Goal: Task Accomplishment & Management: Use online tool/utility

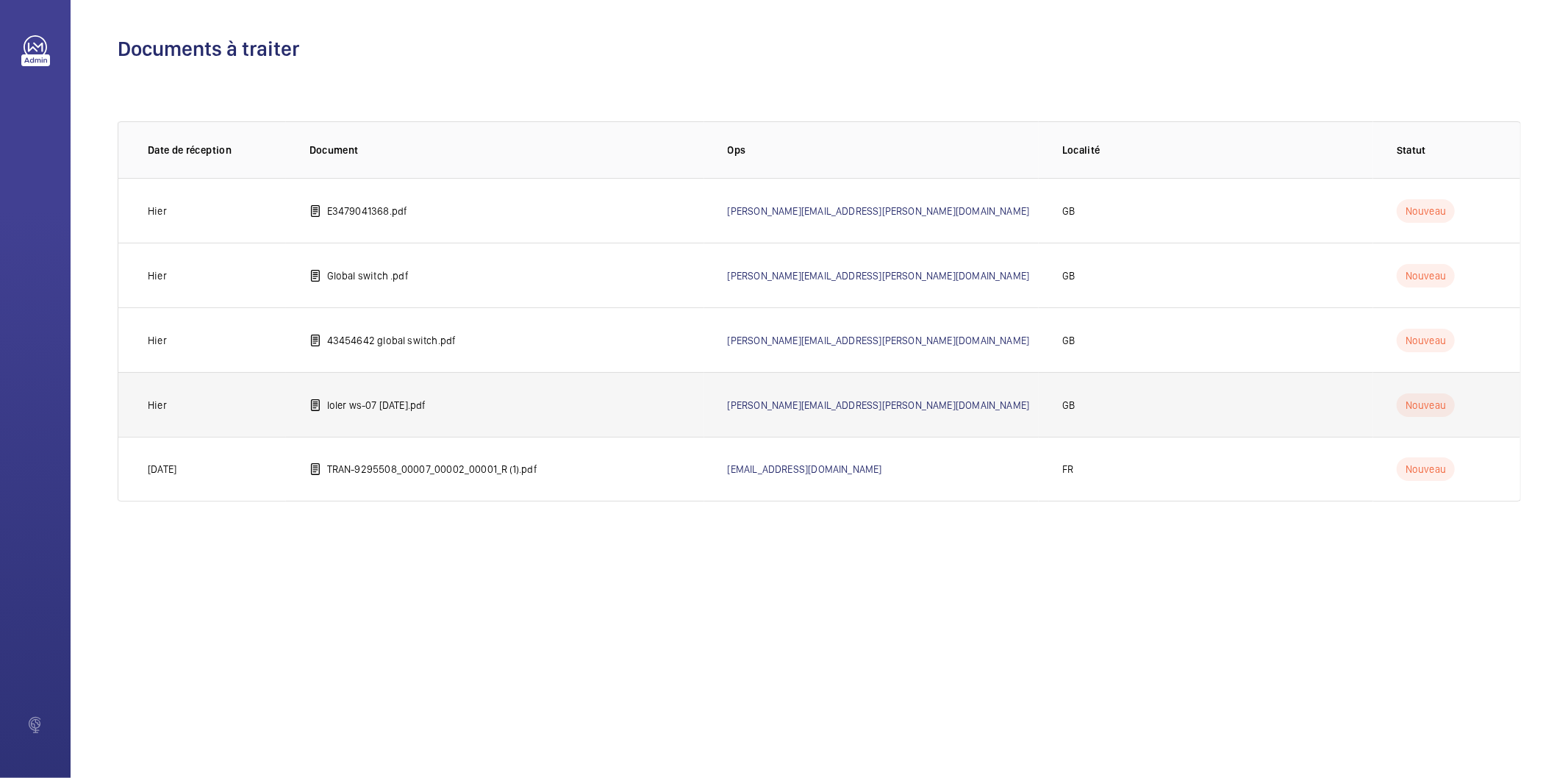
click at [376, 413] on td "loler ws-07 [DATE].pdf" at bounding box center [495, 404] width 418 height 65
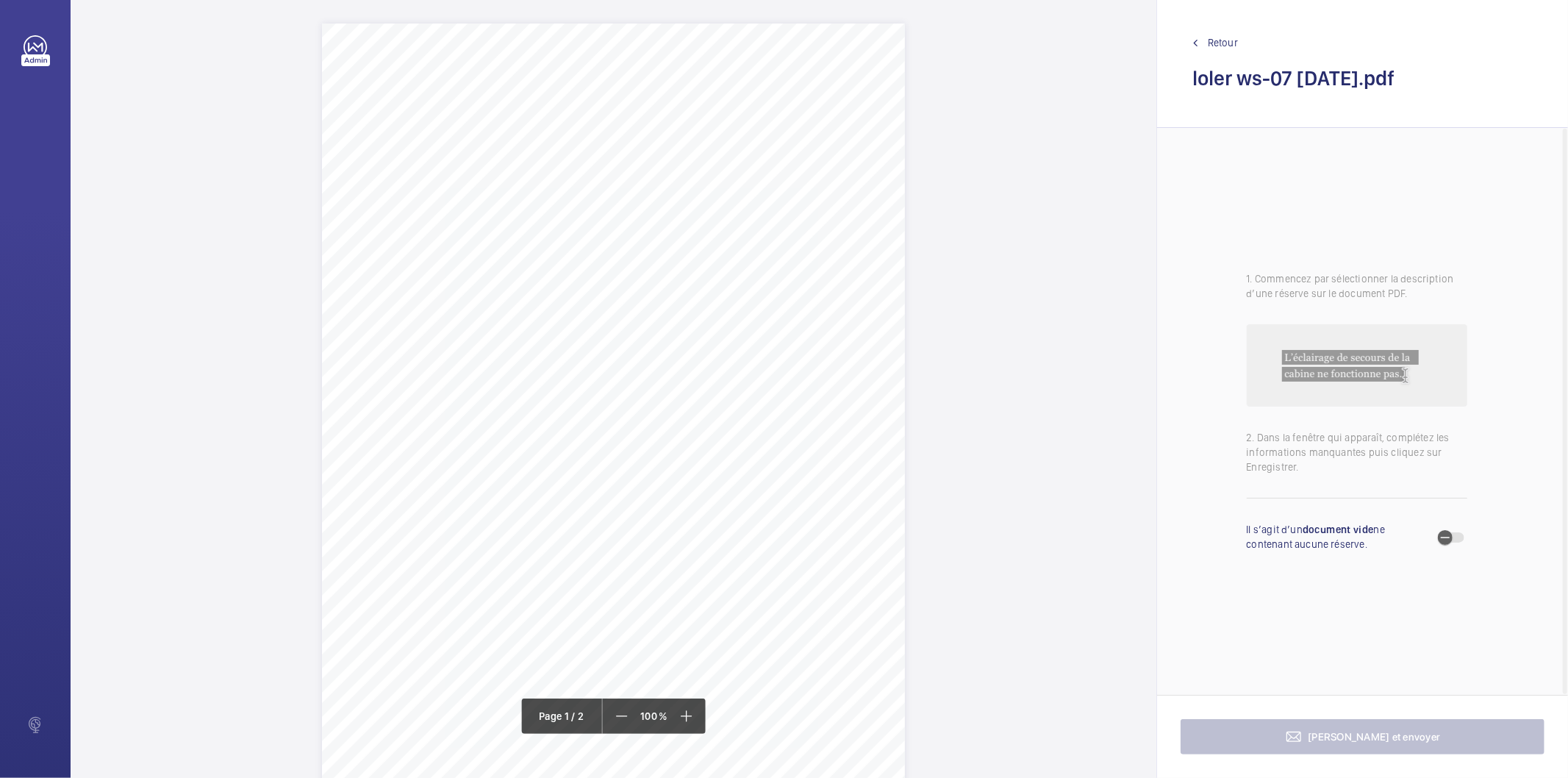
drag, startPoint x: 451, startPoint y: 139, endPoint x: 680, endPoint y: 152, distance: 229.4
click at [680, 152] on div "Lift Report Lifting Operations & Lifting Equipment Regulation 1998 Provision & …" at bounding box center [613, 436] width 583 height 825
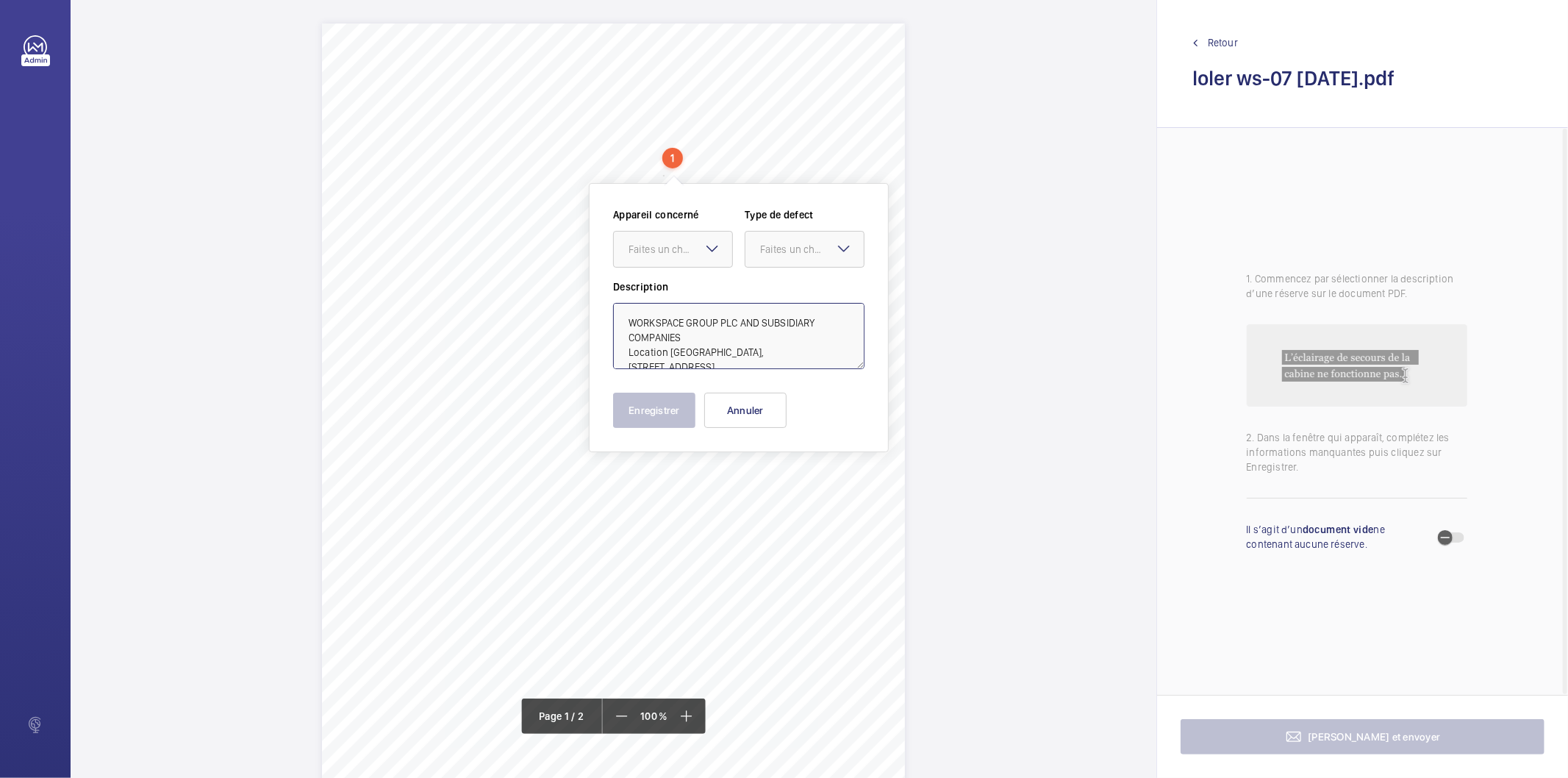
drag, startPoint x: 669, startPoint y: 349, endPoint x: 690, endPoint y: 342, distance: 22.1
click at [690, 342] on textarea "WORKSPACE GROUP PLC AND SUBSIDIARY COMPANIES Location VOX STUDIOS, 1-45 DURHAM …" at bounding box center [738, 336] width 251 height 67
type textarea "WORKSPACE GROUP PLC AND SUBSIDIARY COMPANIES VOX STUDIOS, 1-45 DURHAM STREET, V…"
click at [734, 407] on button "Annuler" at bounding box center [745, 410] width 82 height 35
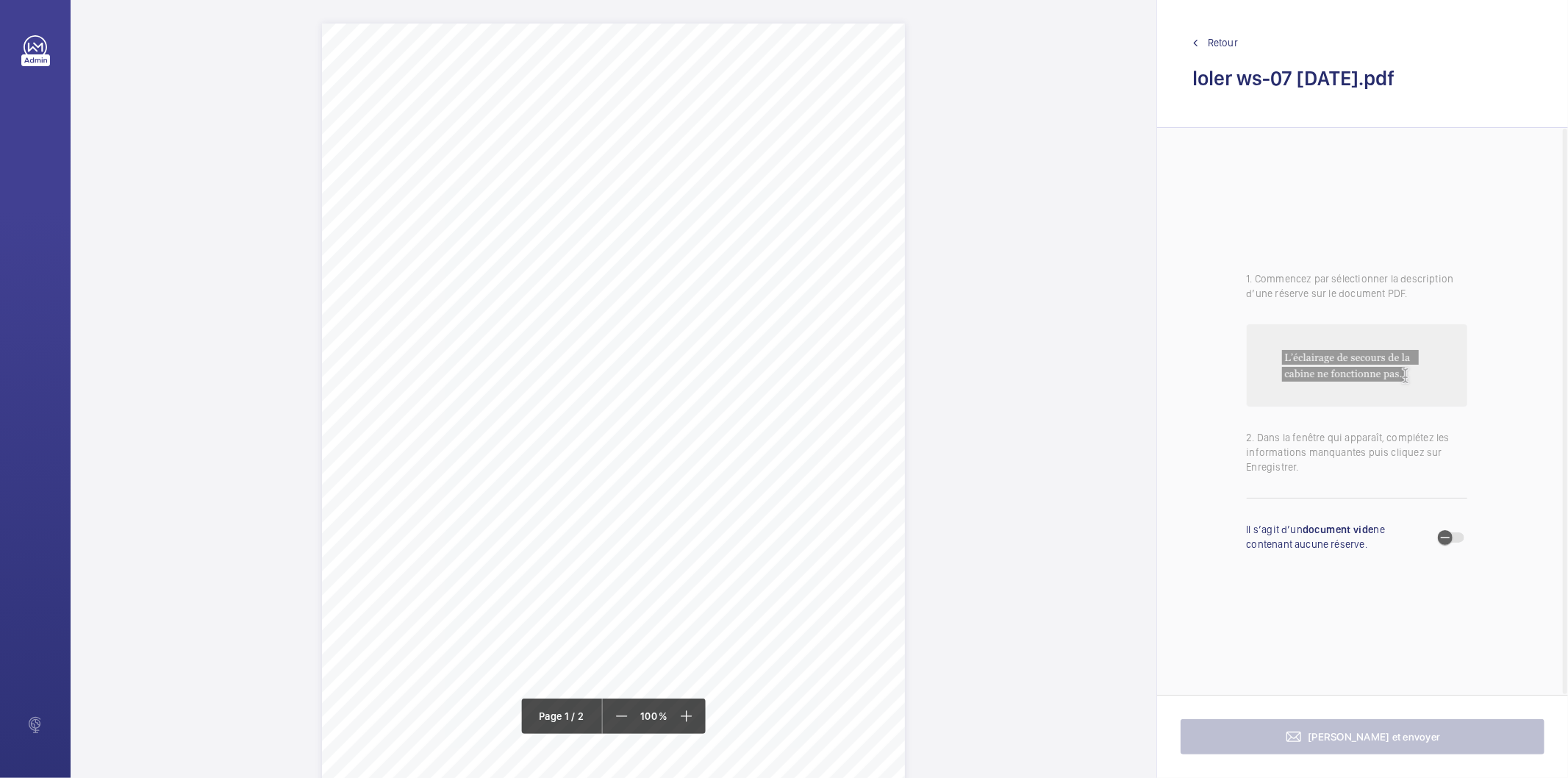
click at [746, 402] on div "Lift Report Lifting Operations & Lifting Equipment Regulation 1998 Provision & …" at bounding box center [613, 436] width 583 height 825
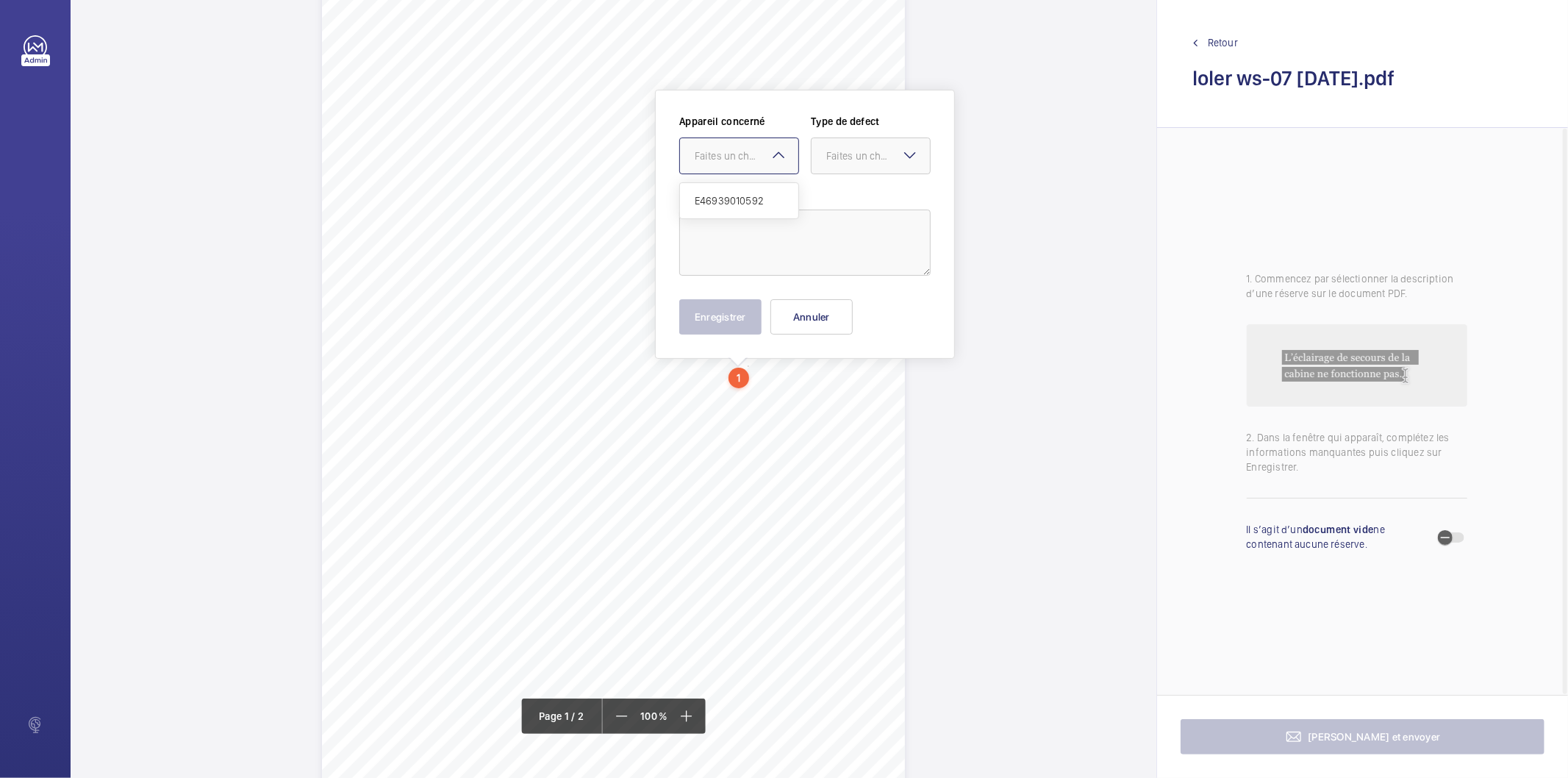
click at [774, 156] on mat-icon at bounding box center [778, 155] width 18 height 18
click at [757, 504] on div "Lift Report Lifting Operations & Lifting Equipment Regulation 1998 Provision & …" at bounding box center [613, 406] width 583 height 825
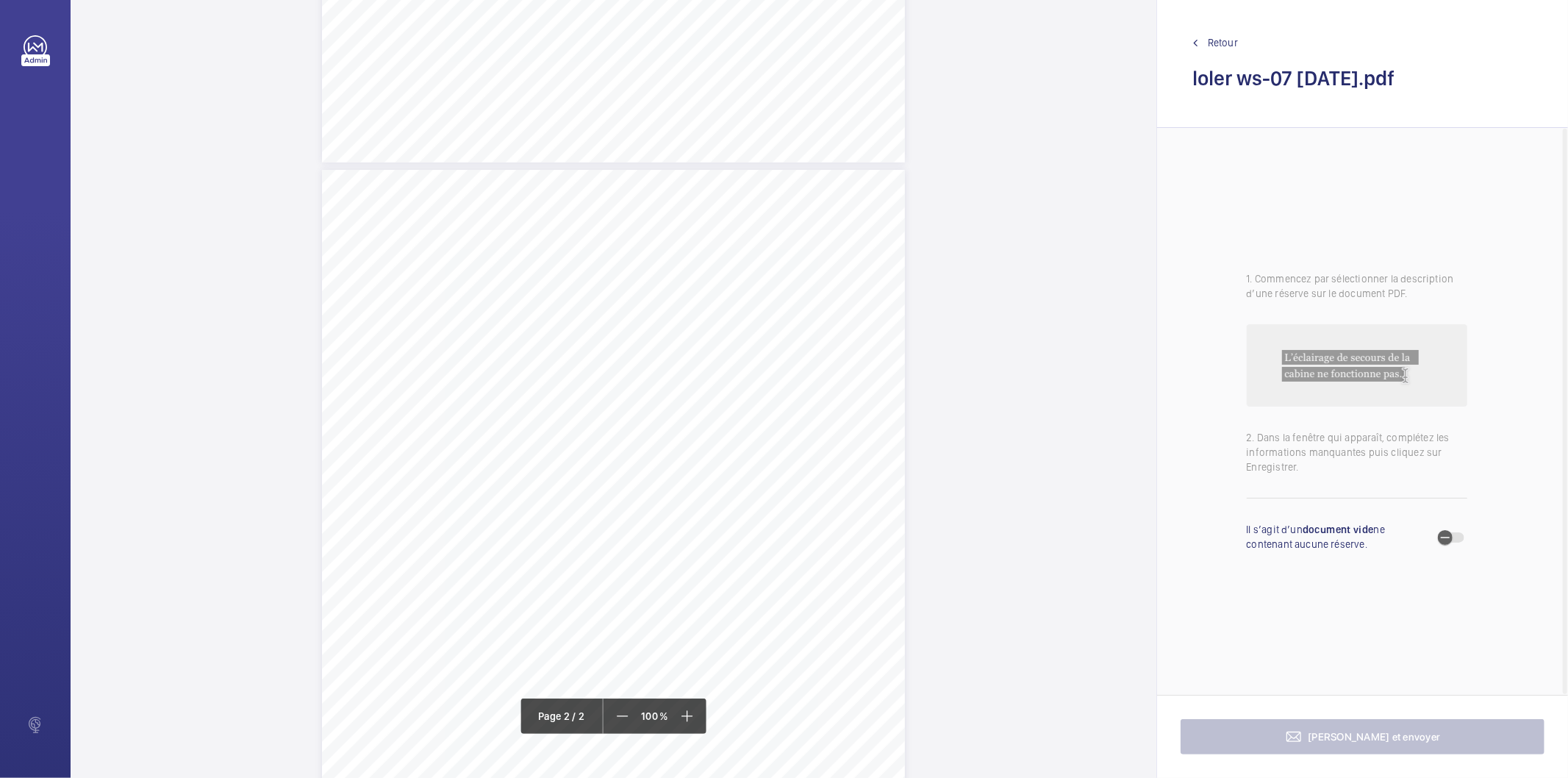
scroll to position [929, 0]
drag, startPoint x: 597, startPoint y: 147, endPoint x: 638, endPoint y: 159, distance: 42.7
click at [638, 159] on div "Lift Report Lifting Operations & Lifting Equipment Regulation 1998 Provision & …" at bounding box center [613, 340] width 583 height 825
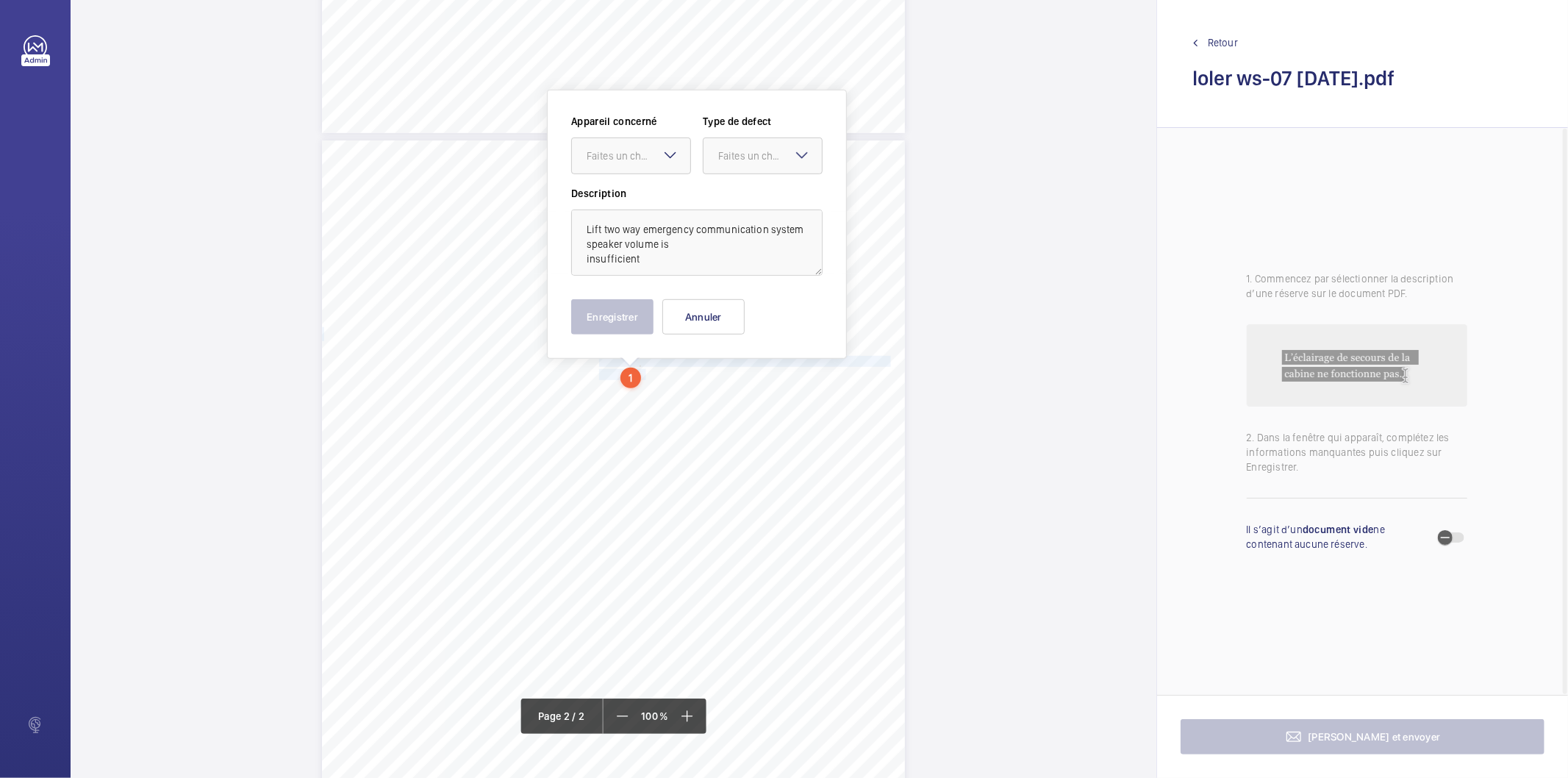
click at [638, 159] on div "Faites un choix" at bounding box center [637, 155] width 103 height 14
click at [634, 199] on span "E46939010592" at bounding box center [630, 200] width 89 height 14
click at [717, 156] on div at bounding box center [762, 156] width 119 height 35
click at [733, 204] on span "Standard" at bounding box center [762, 200] width 89 height 14
click at [619, 315] on button "Enregistrer" at bounding box center [612, 317] width 82 height 35
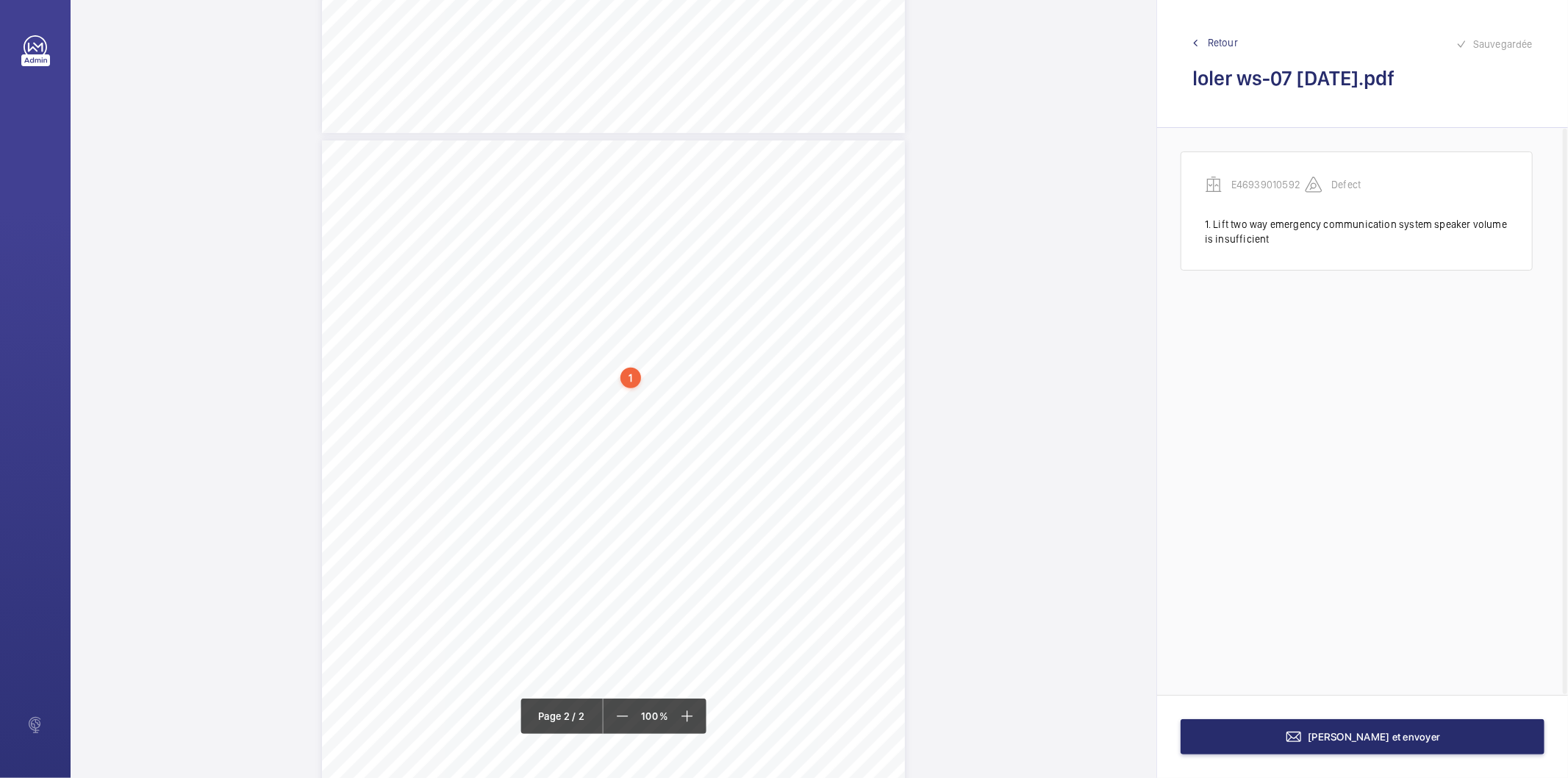
click at [630, 380] on div "1" at bounding box center [631, 378] width 21 height 21
click at [614, 260] on div "E46939010592" at bounding box center [633, 262] width 126 height 14
copy div "E46939010592"
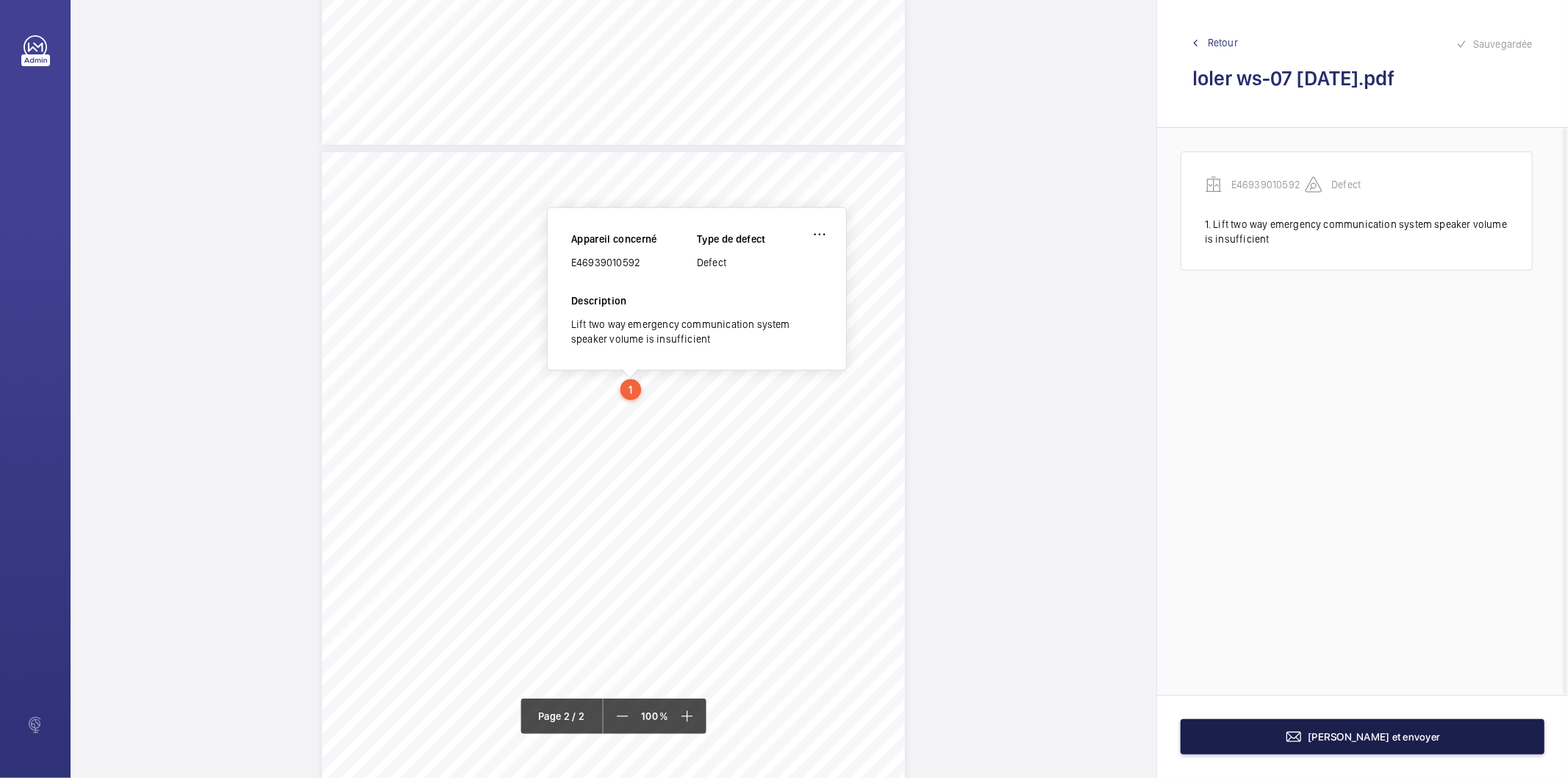
click at [1295, 675] on button "Terminer et envoyer" at bounding box center [1362, 737] width 364 height 35
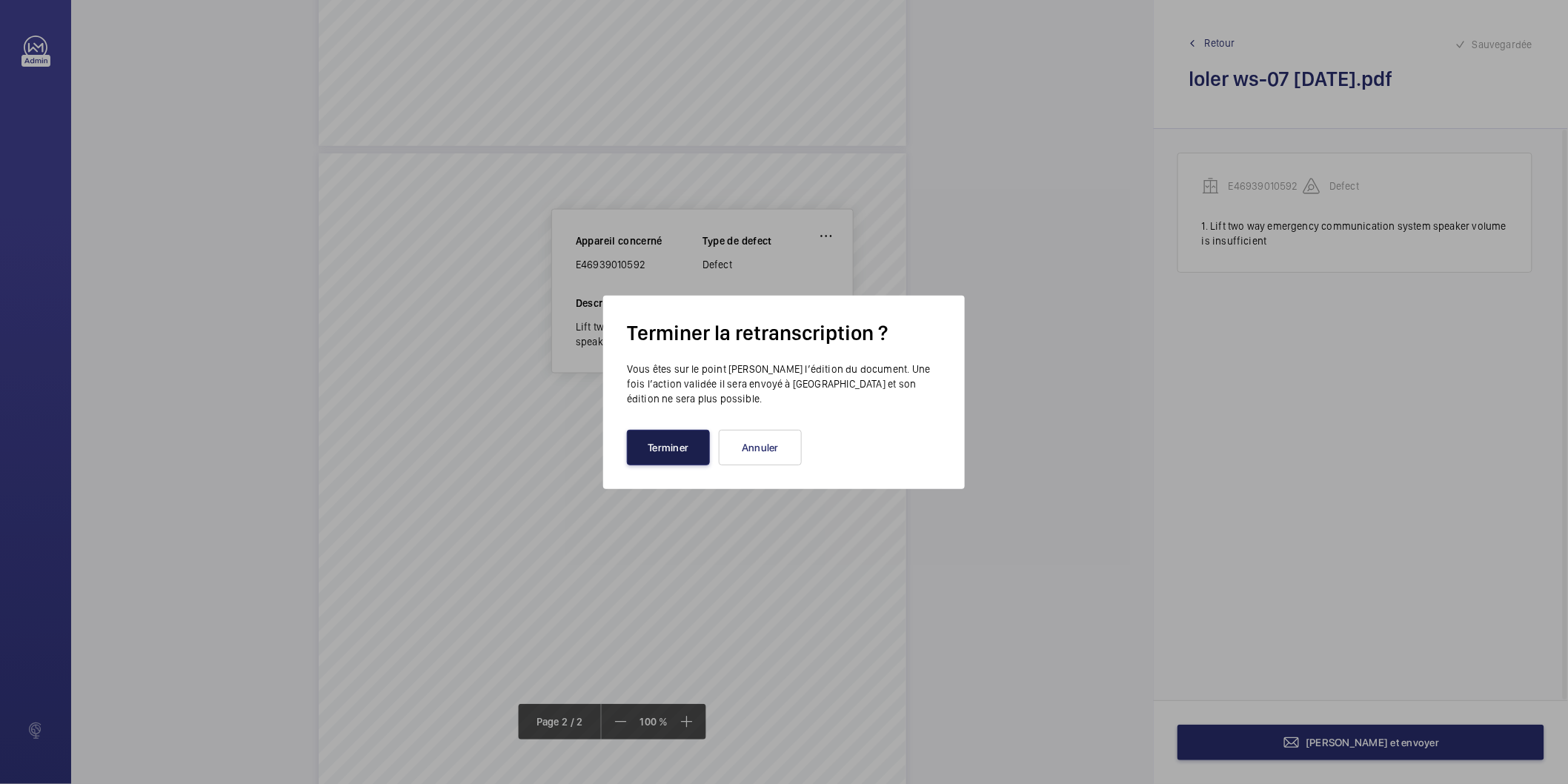
click at [673, 443] on button "Terminer" at bounding box center [668, 447] width 83 height 36
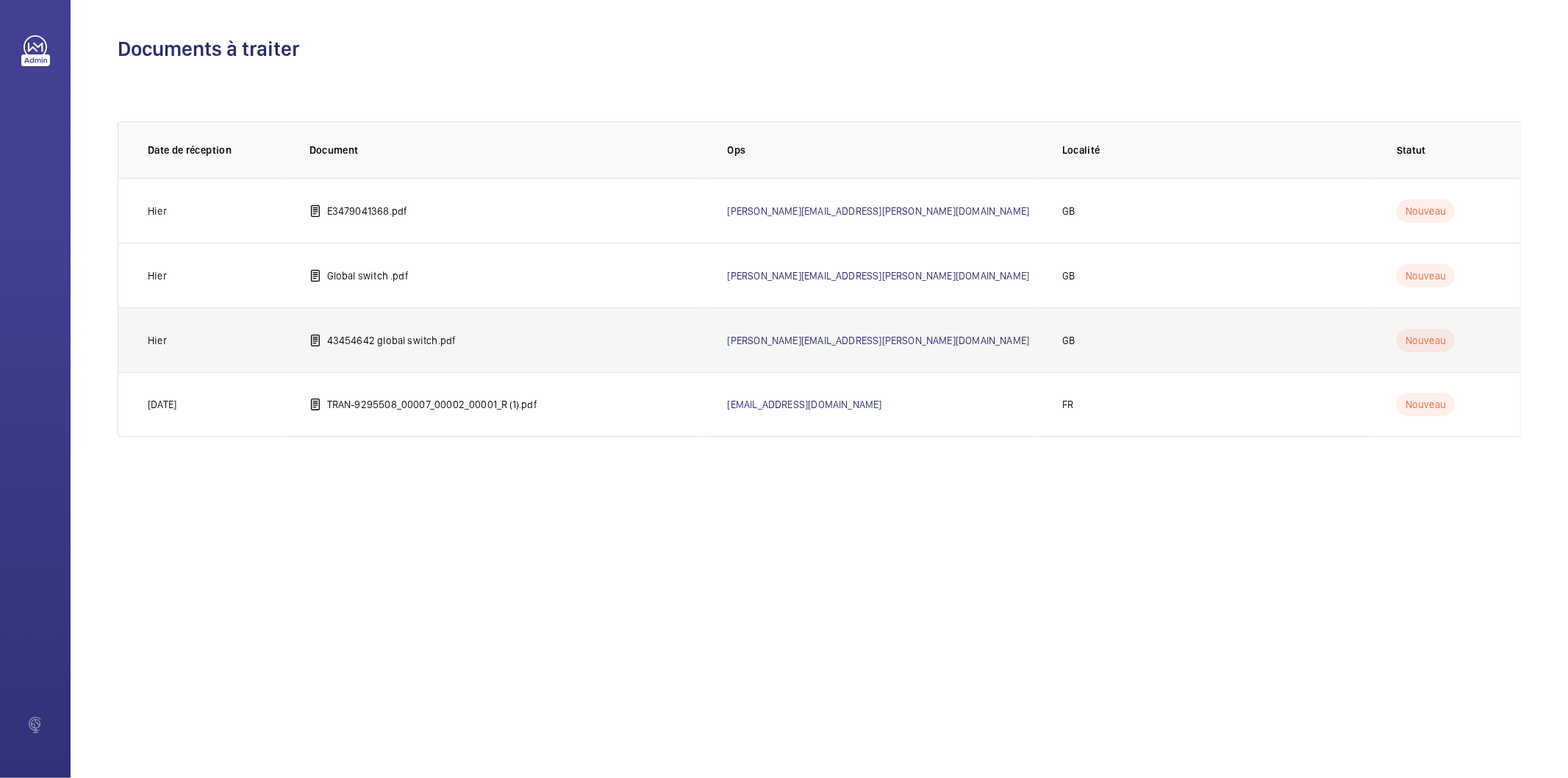
click at [433, 344] on p "43454642 global switch.pdf" at bounding box center [392, 341] width 130 height 14
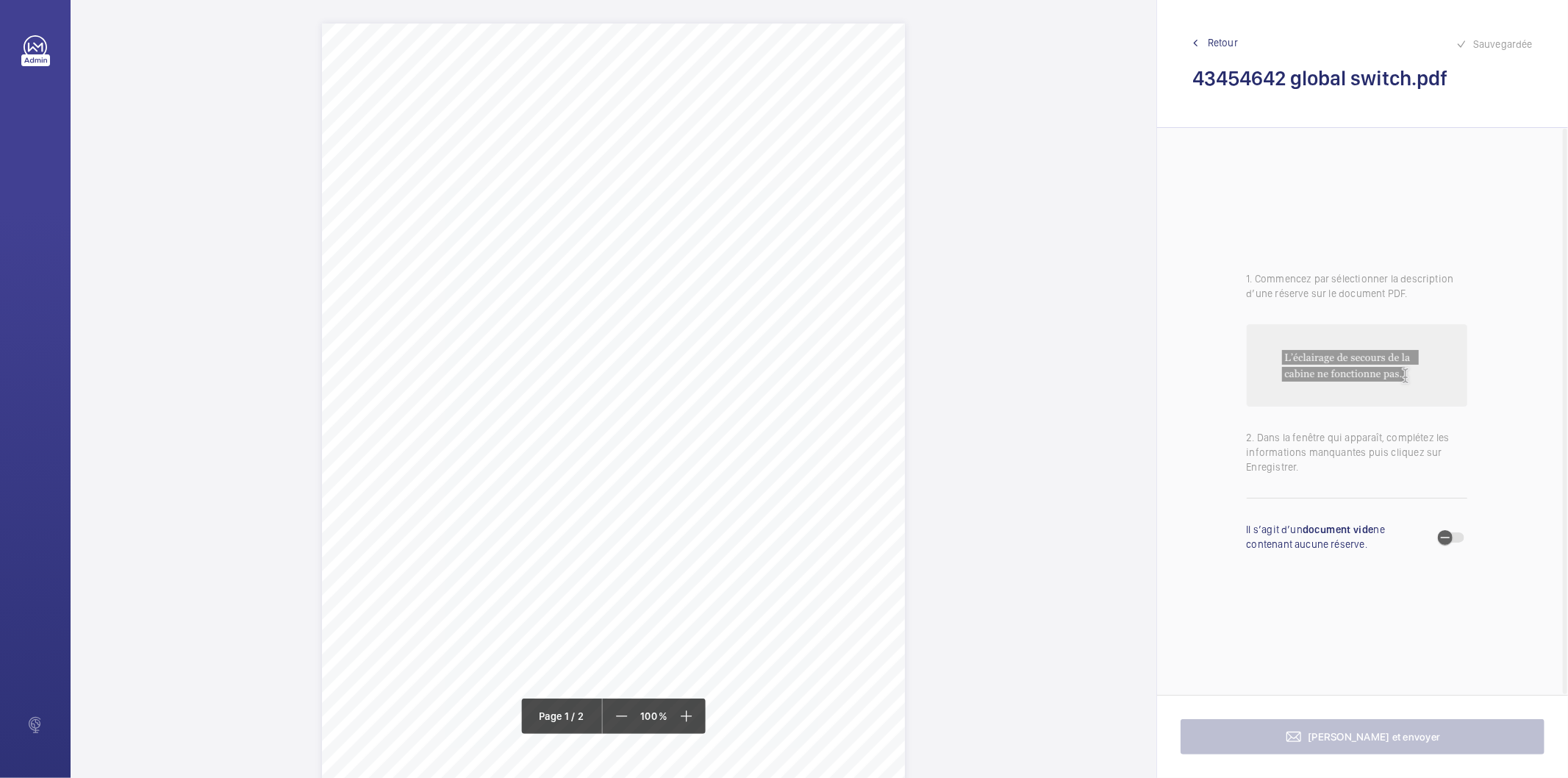
drag, startPoint x: 452, startPoint y: 167, endPoint x: 453, endPoint y: 176, distance: 9.1
click at [453, 176] on div "Page 1" at bounding box center [613, 436] width 583 height 825
click at [577, 186] on div "Page 1" at bounding box center [613, 436] width 583 height 825
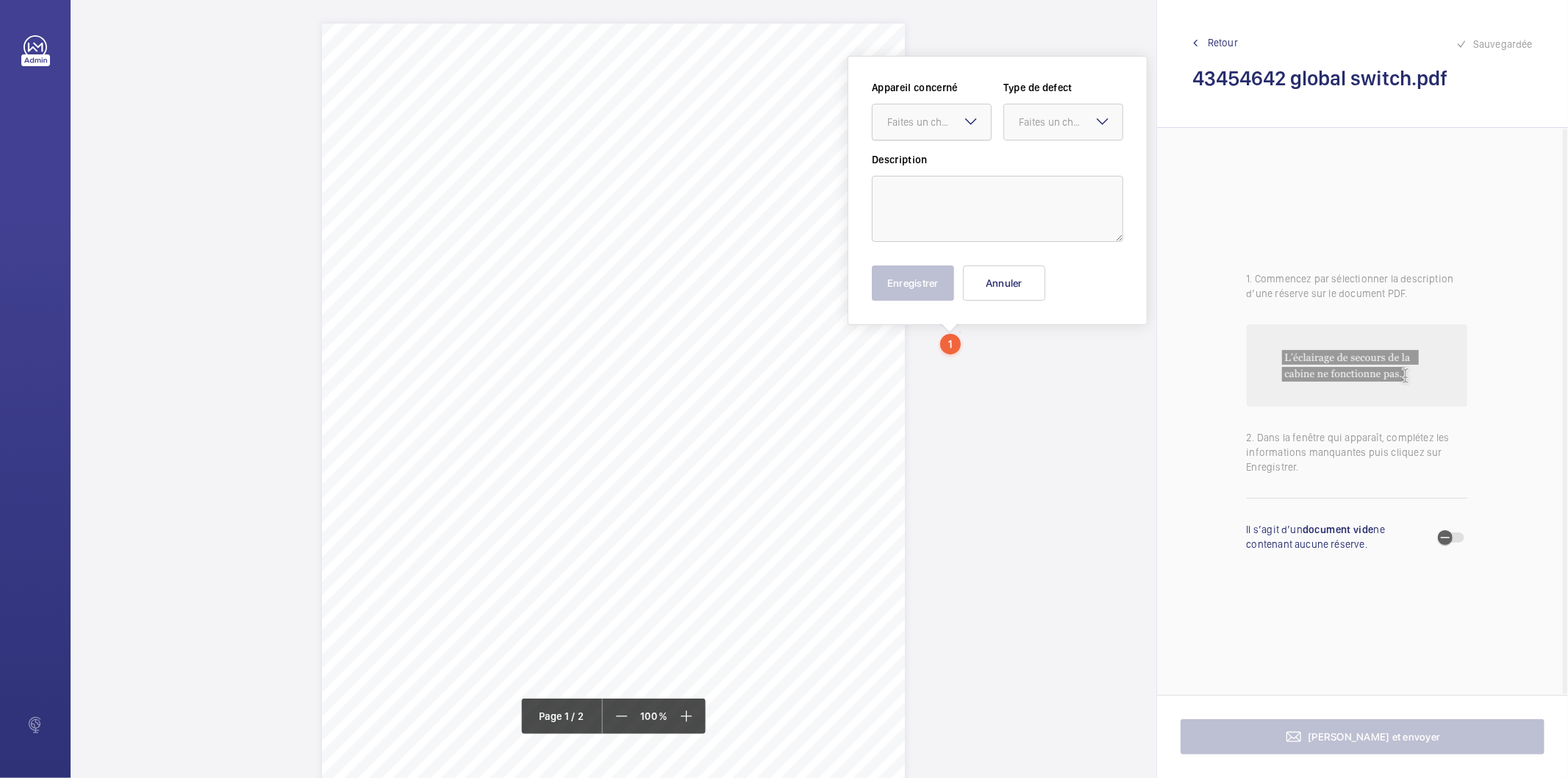
drag, startPoint x: 958, startPoint y: 338, endPoint x: 920, endPoint y: 125, distance: 216.4
click at [922, 115] on div "Faites un choix" at bounding box center [939, 122] width 103 height 14
click at [916, 160] on span "E34079041372" at bounding box center [931, 167] width 89 height 14
click at [1026, 126] on div "Faites un choix" at bounding box center [1070, 122] width 103 height 14
click at [1032, 174] on span "Standard" at bounding box center [1063, 167] width 89 height 14
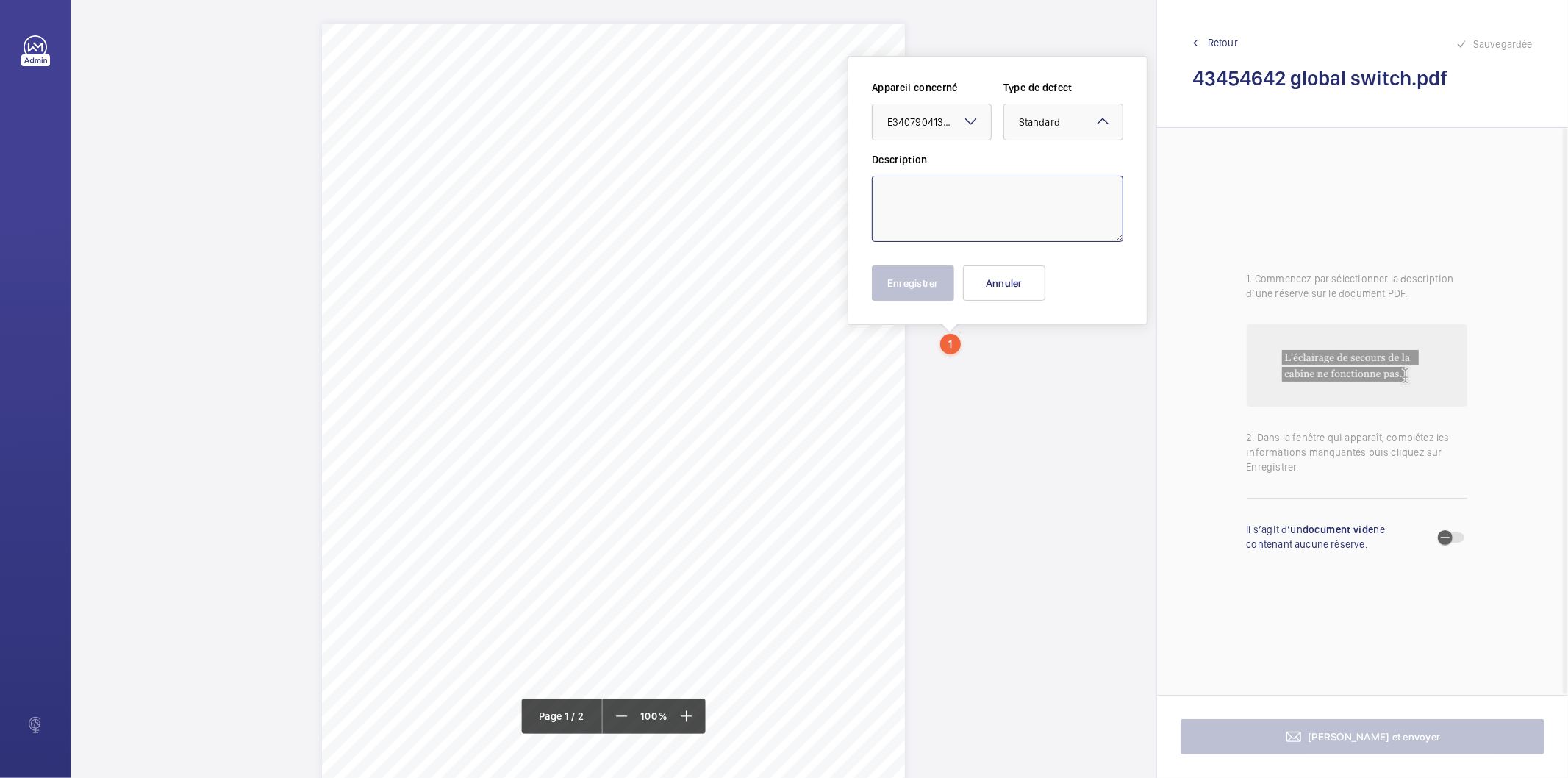
click at [960, 207] on textarea at bounding box center [997, 208] width 251 height 67
type textarea "E"
type textarea "The lower gate handle is missing."
click at [901, 292] on button "Enregistrer" at bounding box center [912, 283] width 82 height 35
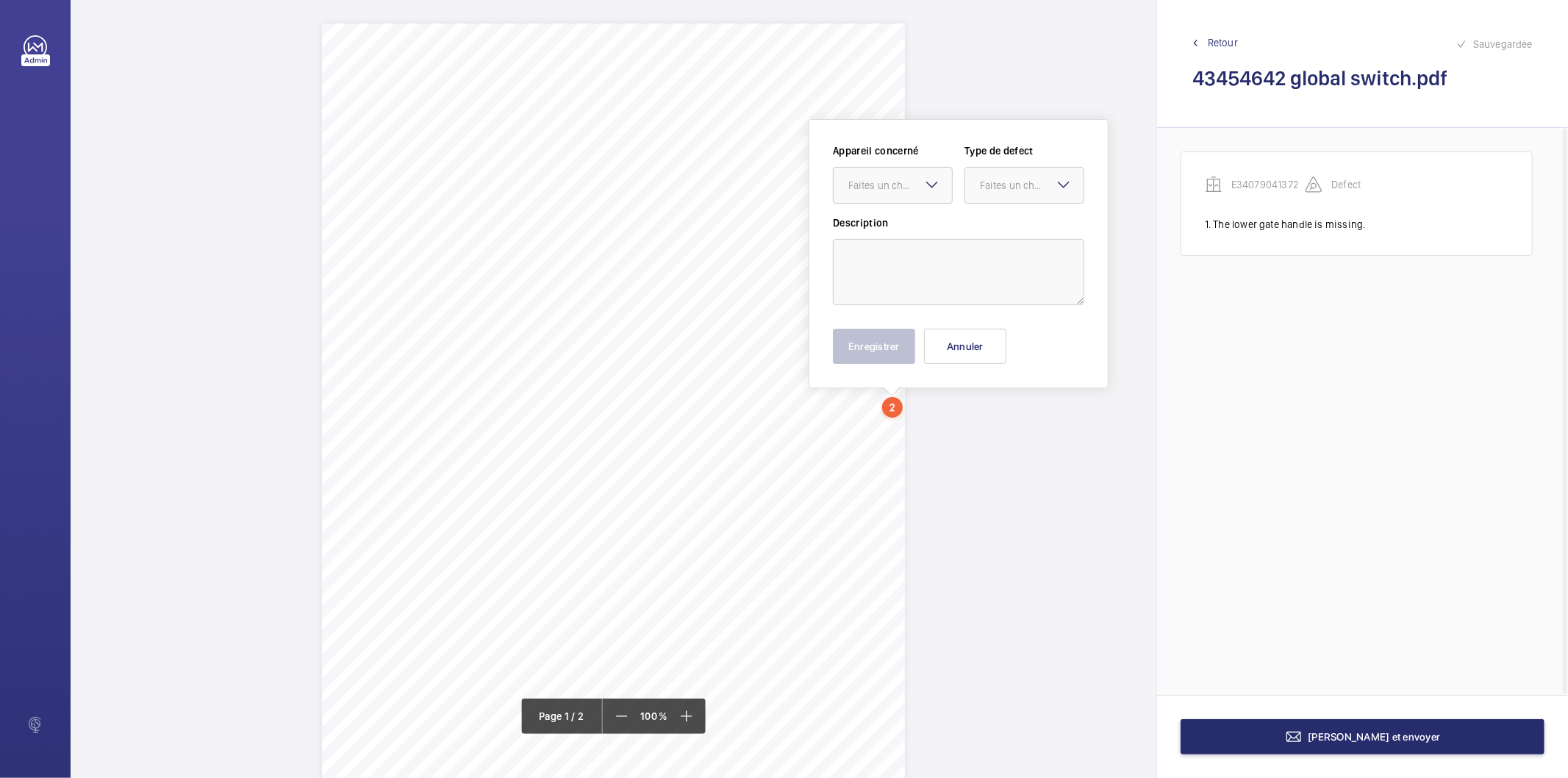
scroll to position [30, 0]
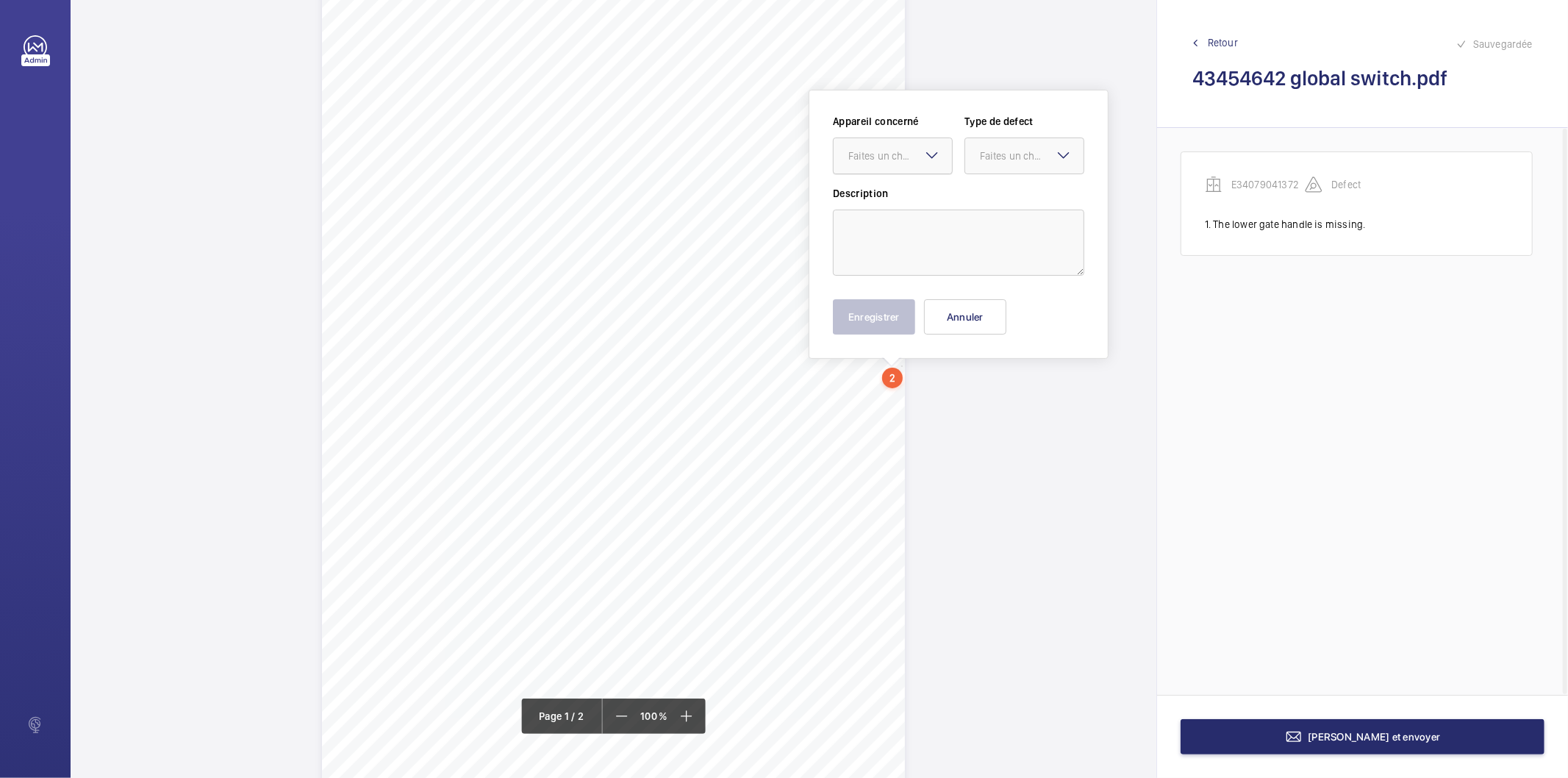
drag, startPoint x: 899, startPoint y: 401, endPoint x: 891, endPoint y: 171, distance: 230.1
click at [893, 162] on div "Faites un choix" at bounding box center [899, 155] width 103 height 14
click at [887, 200] on span "E34079041372" at bounding box center [892, 200] width 89 height 14
click at [979, 155] on div "Faites un choix" at bounding box center [1031, 155] width 103 height 14
click at [983, 197] on span "Standard" at bounding box center [1023, 200] width 89 height 14
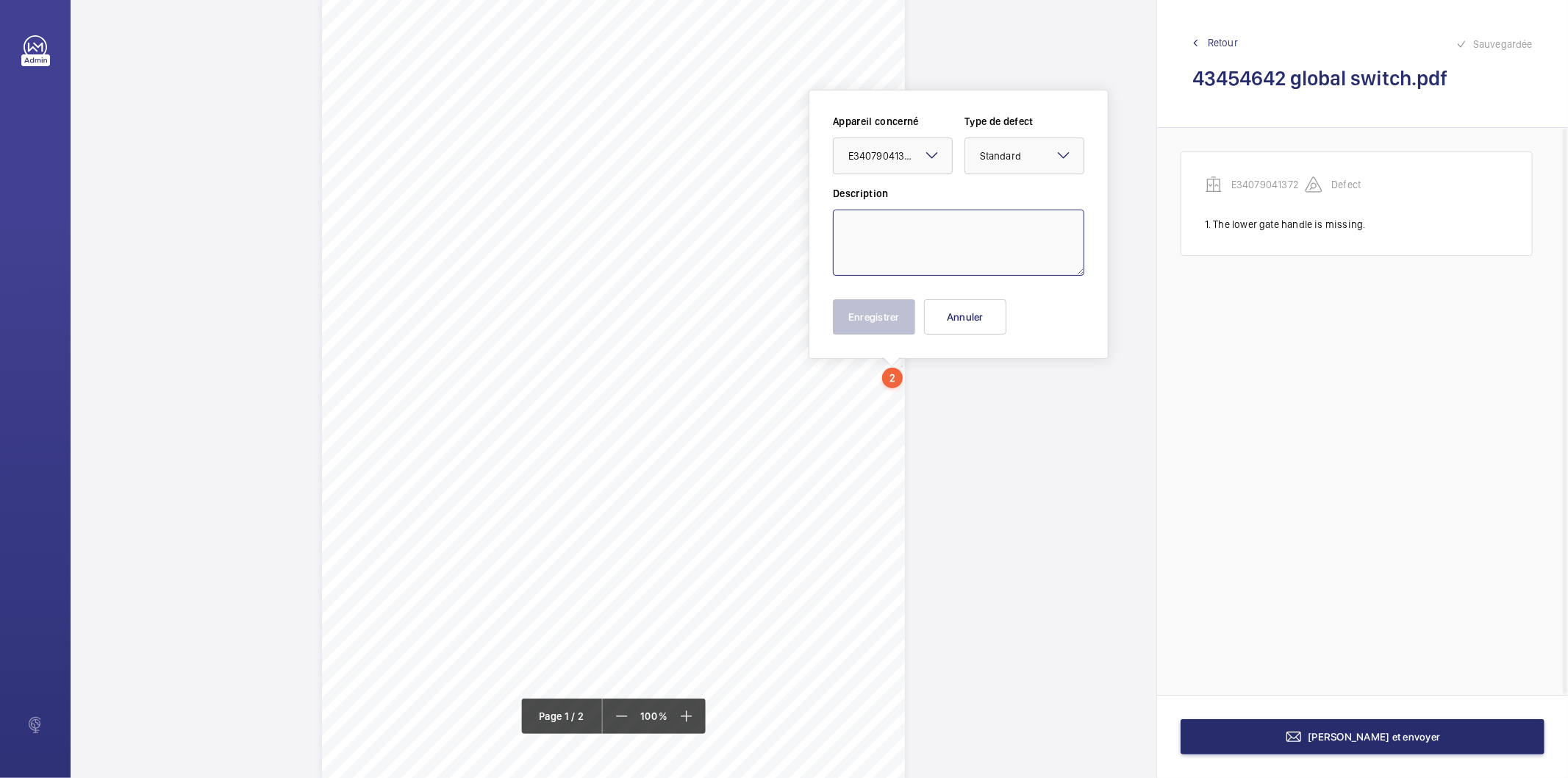
click at [970, 219] on textarea at bounding box center [959, 243] width 251 height 67
click at [856, 247] on textarea "Upper gate handle has been replaced with ascrew" at bounding box center [959, 243] width 251 height 67
type textarea "Upper gate handle has been replaced with a screw"
click at [872, 308] on button "Enregistrer" at bounding box center [874, 317] width 82 height 35
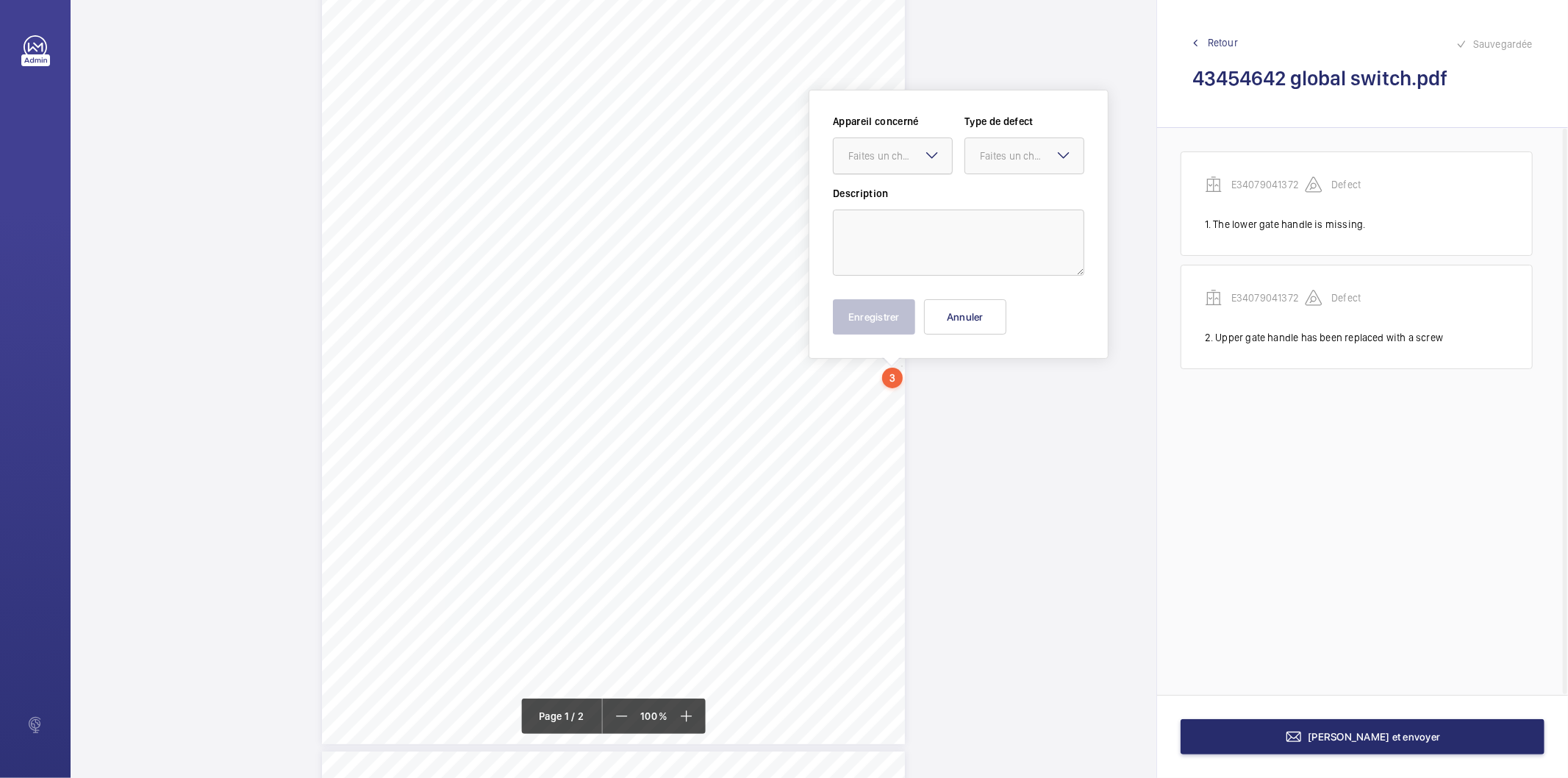
drag, startPoint x: 899, startPoint y: 447, endPoint x: 885, endPoint y: 163, distance: 284.3
click at [889, 148] on div "Faites un choix" at bounding box center [899, 155] width 103 height 14
click at [877, 195] on span "E34079041372" at bounding box center [892, 200] width 89 height 14
click at [979, 163] on div at bounding box center [1024, 156] width 119 height 35
click at [1001, 310] on span "Recommandation" at bounding box center [1023, 308] width 89 height 14
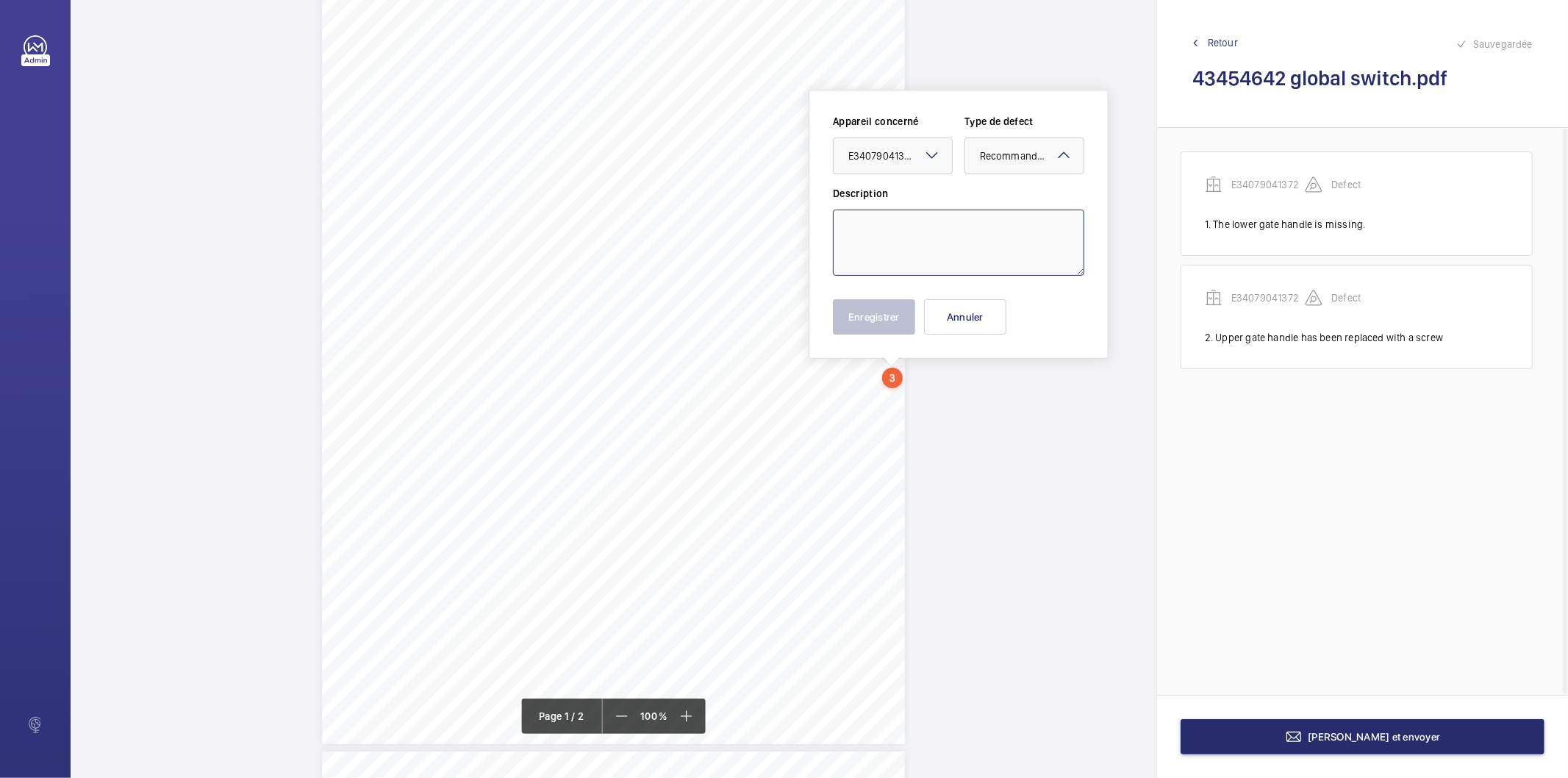
click at [914, 240] on textarea at bounding box center [959, 243] width 251 height 67
type textarea "The safe working load should be prominently displayed on the lower doors."
click at [873, 315] on button "Enregistrer" at bounding box center [874, 317] width 82 height 35
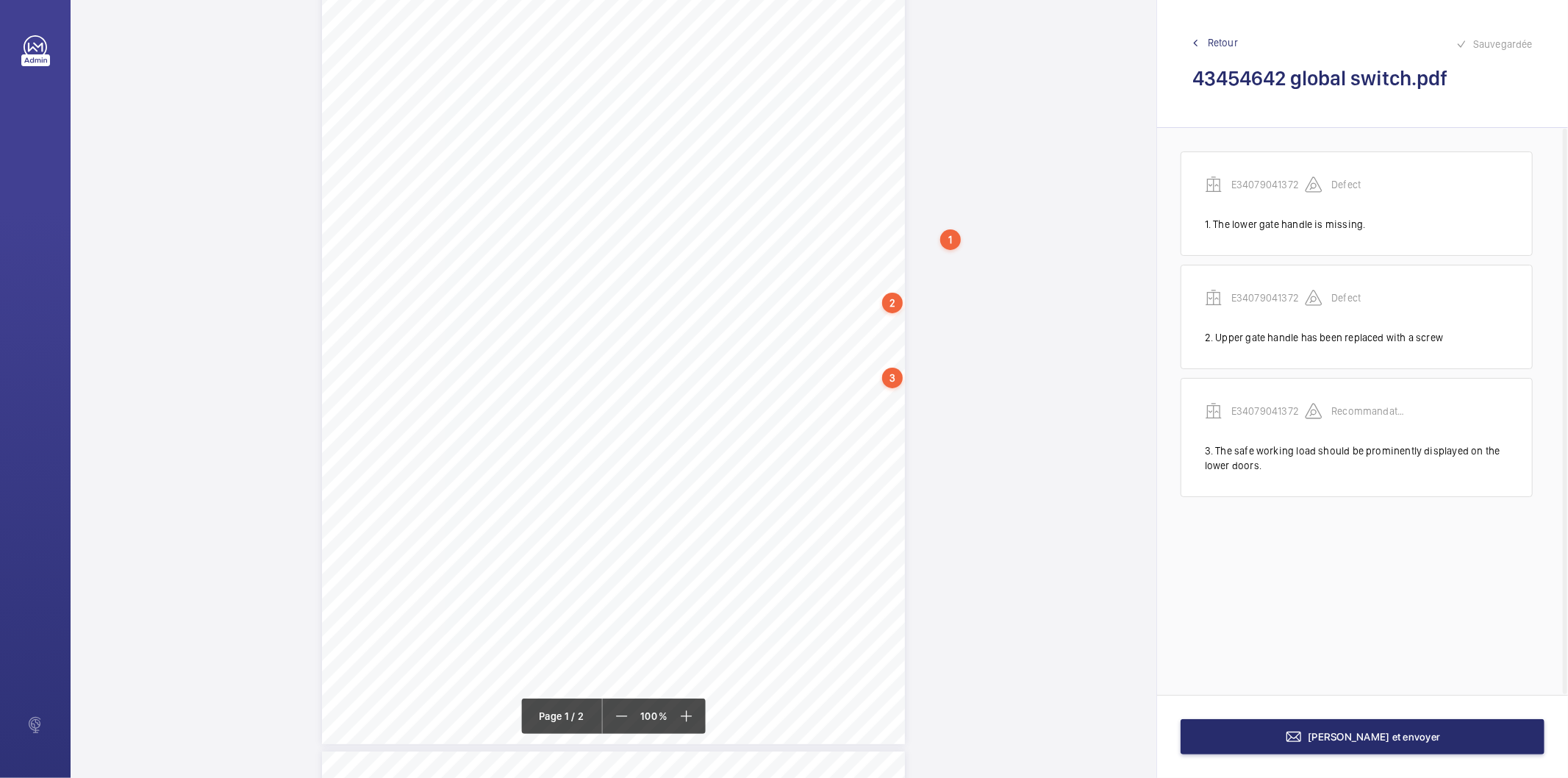
click at [895, 301] on div "2" at bounding box center [892, 303] width 21 height 21
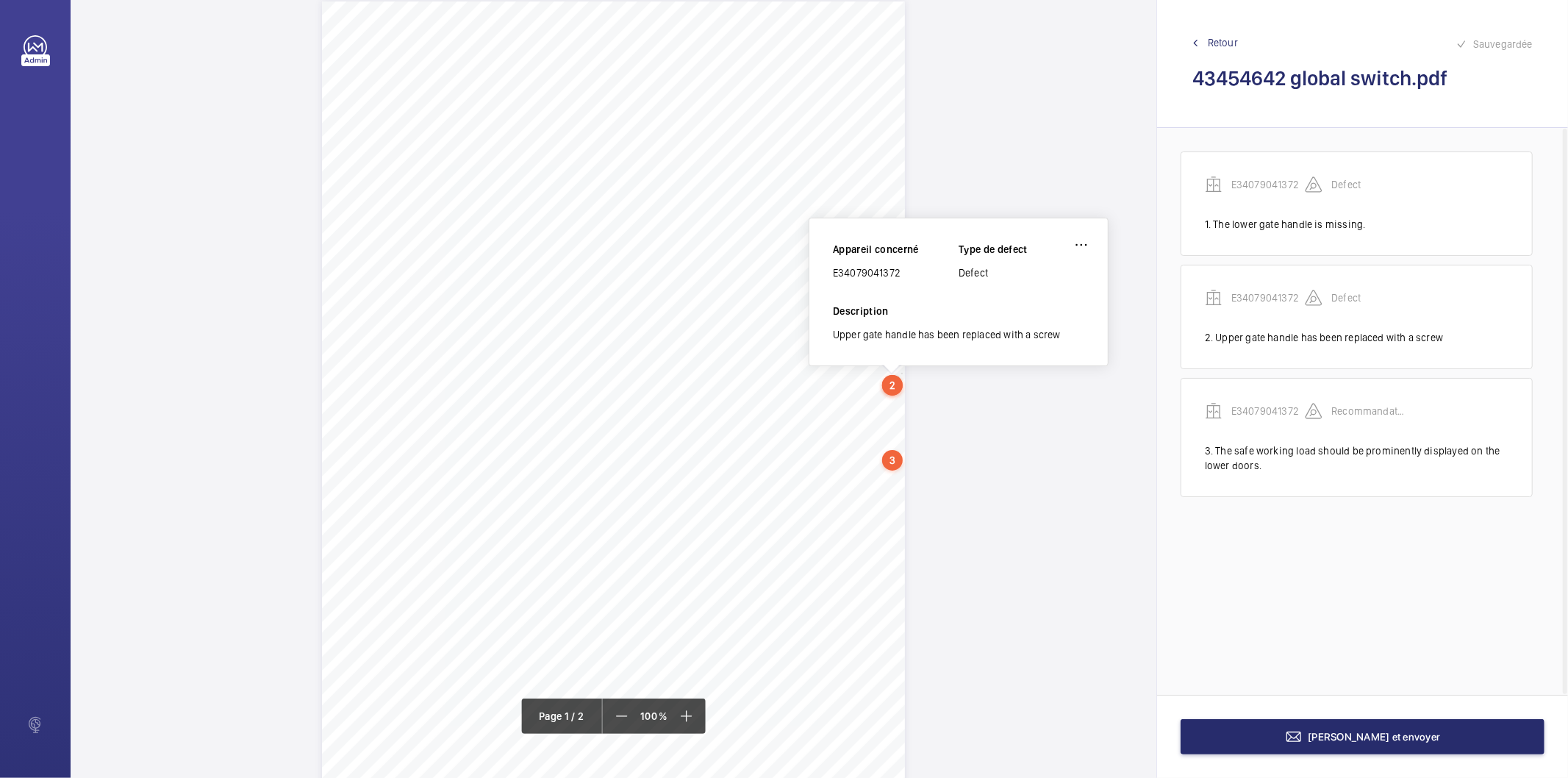
scroll to position [18, 0]
click at [871, 276] on div "E34079041372" at bounding box center [895, 277] width 126 height 14
copy div "E34079041372"
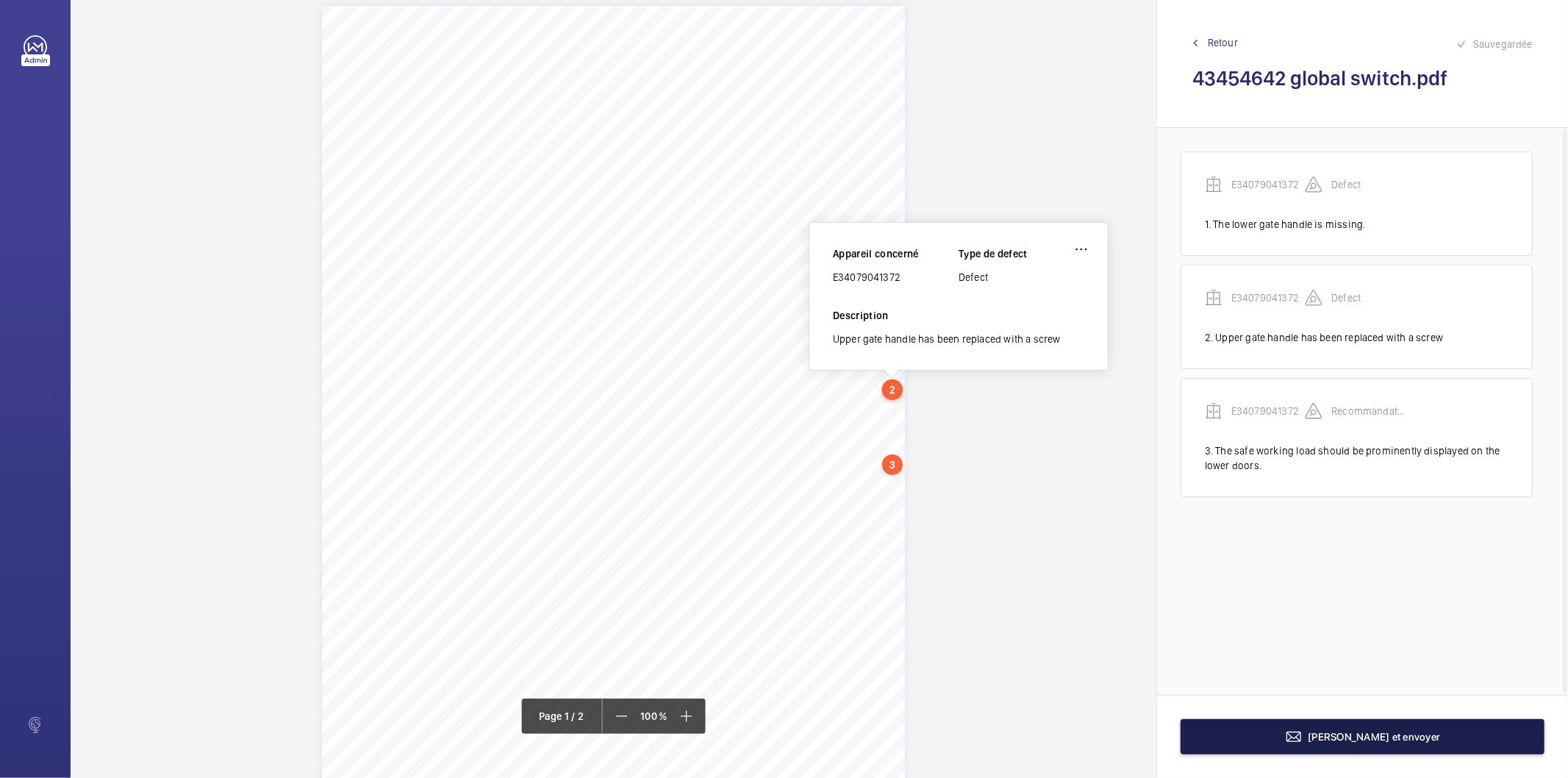
click at [1200, 675] on button "Terminer et envoyer" at bounding box center [1362, 737] width 364 height 35
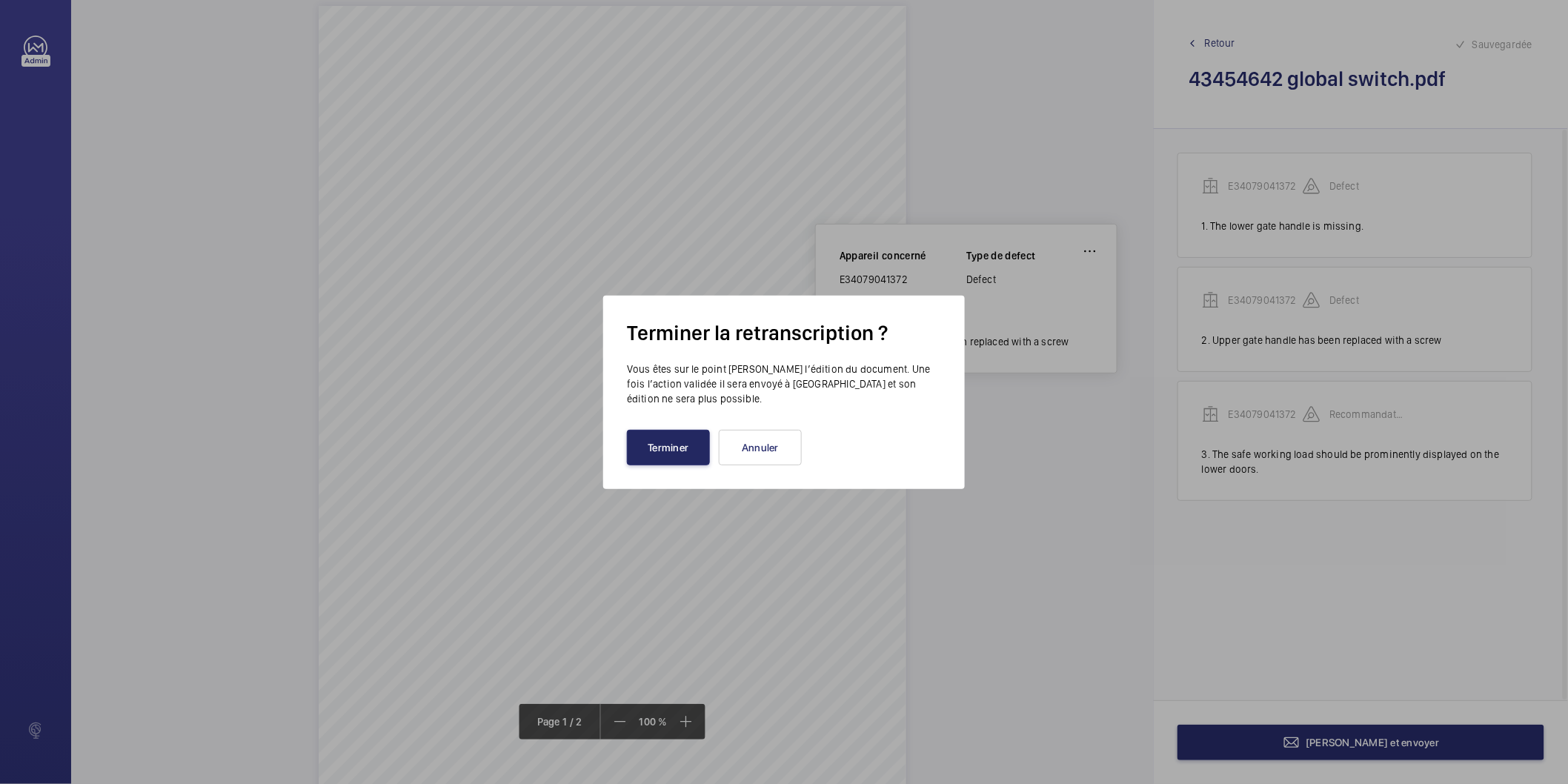
click at [673, 455] on button "Terminer" at bounding box center [668, 447] width 83 height 36
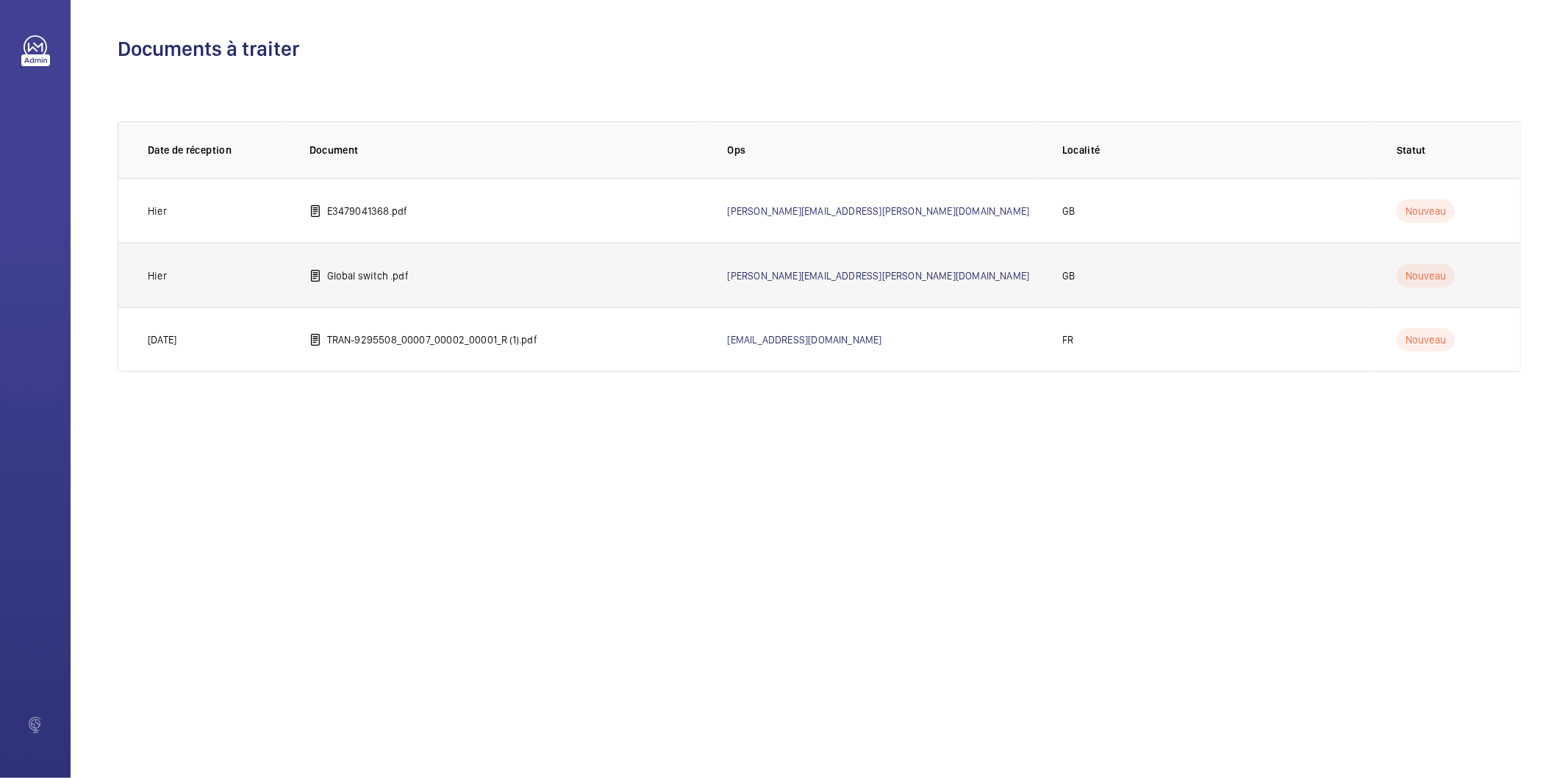
click at [347, 282] on p "Global switch .pdf" at bounding box center [368, 276] width 82 height 14
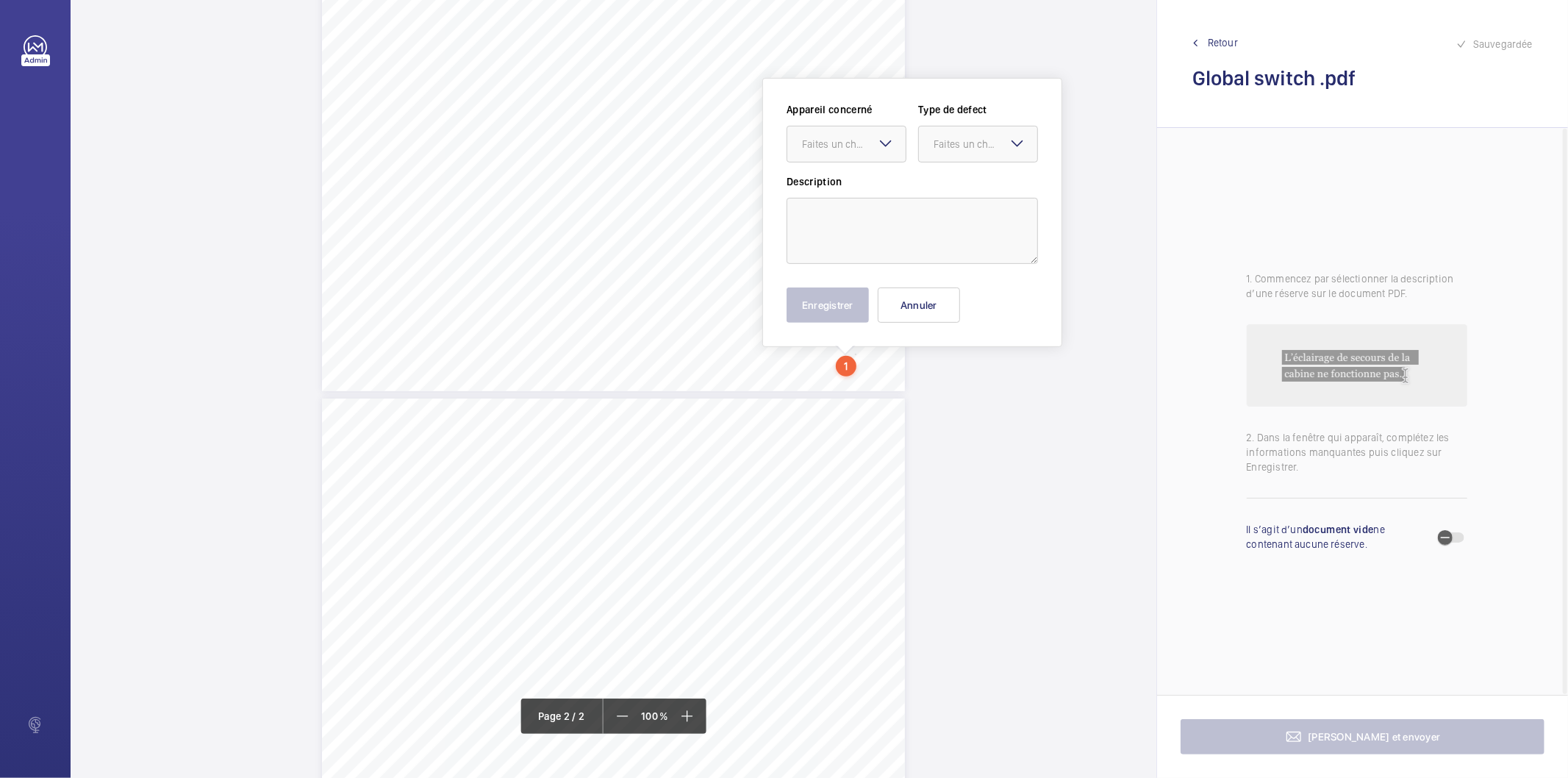
scroll to position [445, 0]
drag, startPoint x: 854, startPoint y: 246, endPoint x: 865, endPoint y: 166, distance: 80.8
click at [865, 166] on div at bounding box center [846, 156] width 119 height 35
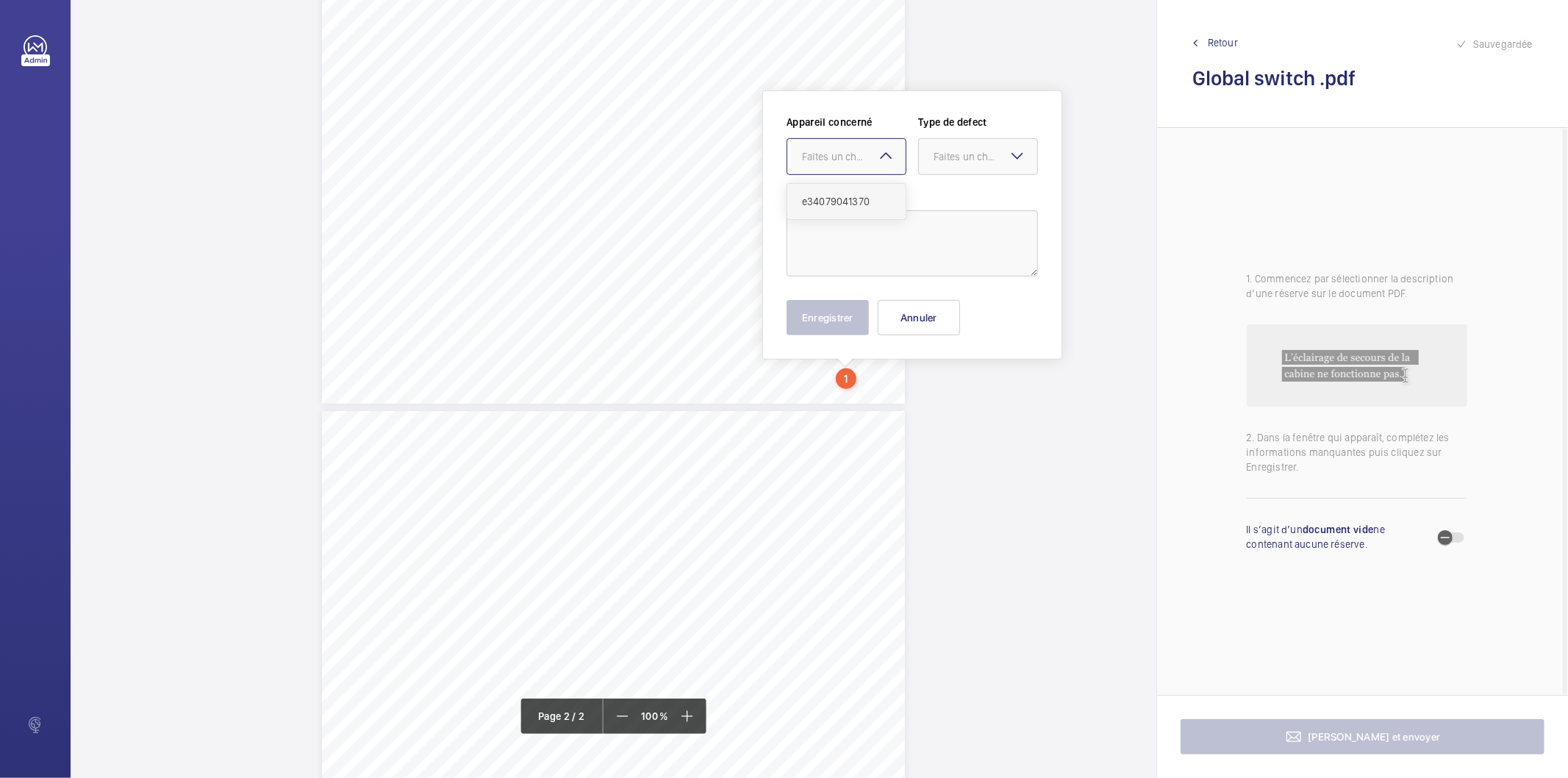
click at [865, 202] on span "e34079041370" at bounding box center [846, 201] width 89 height 14
click at [954, 152] on div "Faites un choix" at bounding box center [985, 156] width 103 height 14
click at [949, 312] on span "Recommandation" at bounding box center [978, 309] width 89 height 14
click at [916, 260] on textarea at bounding box center [912, 243] width 251 height 67
type textarea "A key for the hydraulic pack access panel should be kept at reception"
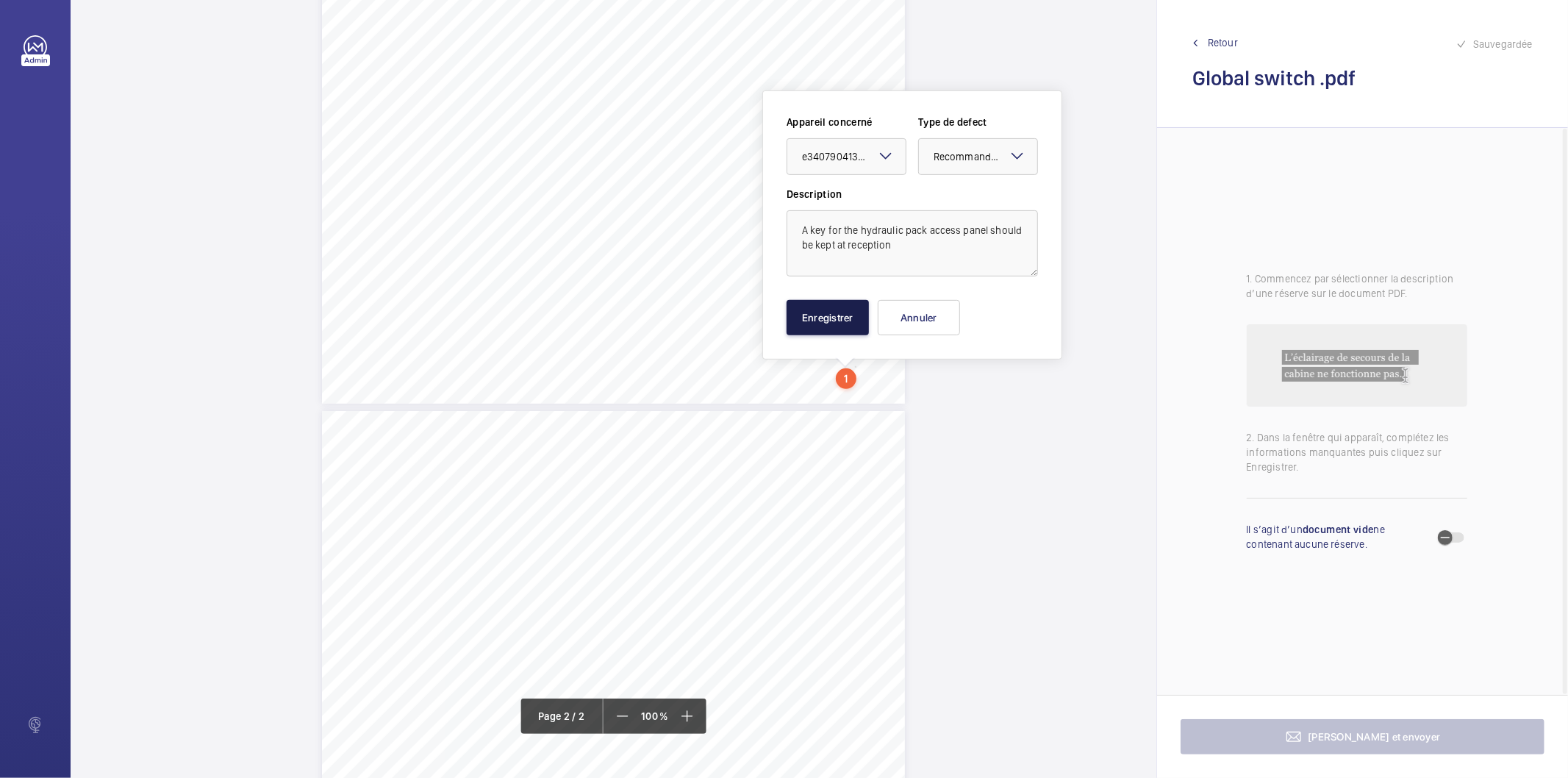
click at [842, 312] on button "Enregistrer" at bounding box center [827, 317] width 82 height 35
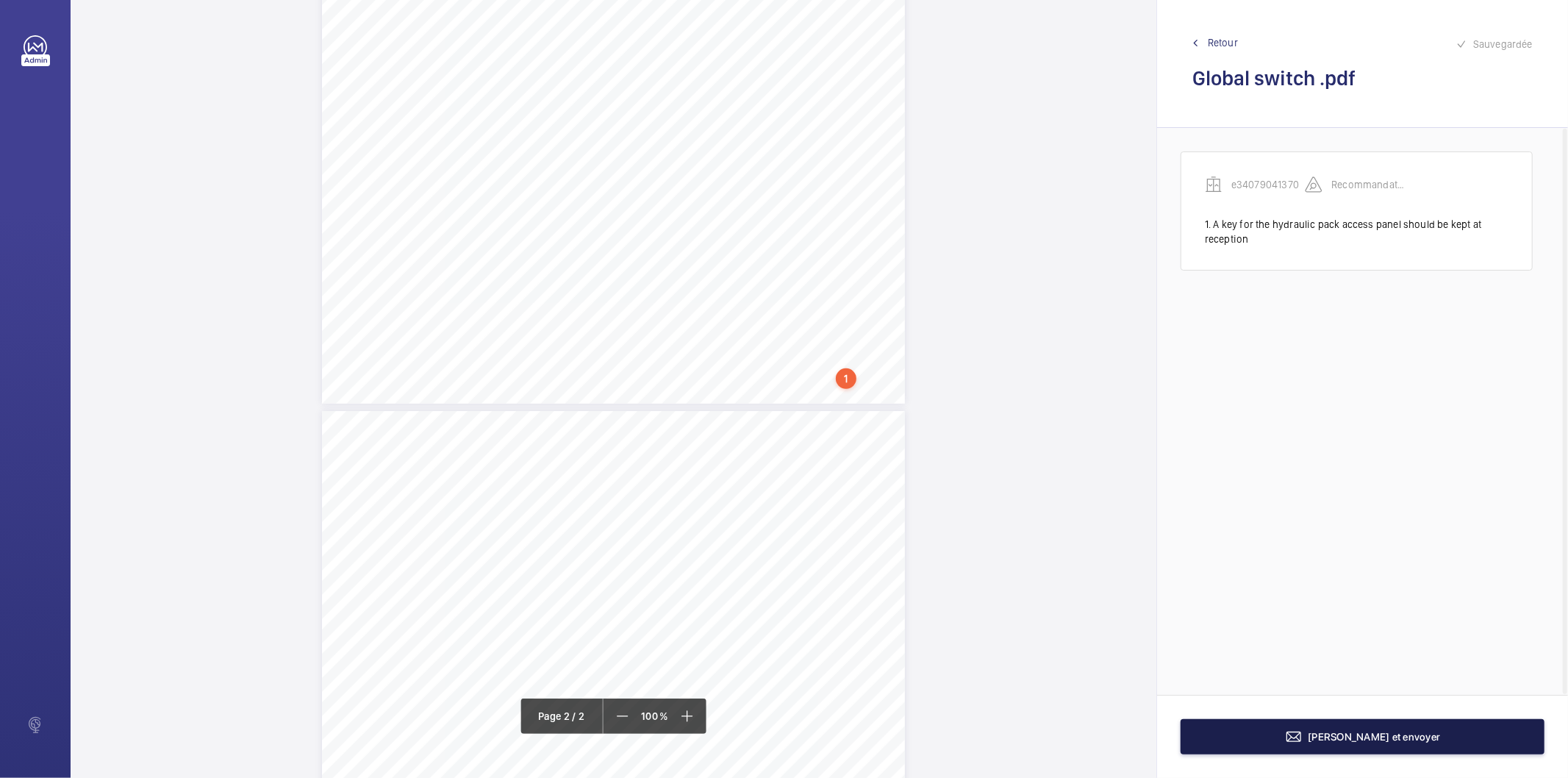
click at [1253, 675] on button "Terminer et envoyer" at bounding box center [1362, 737] width 364 height 35
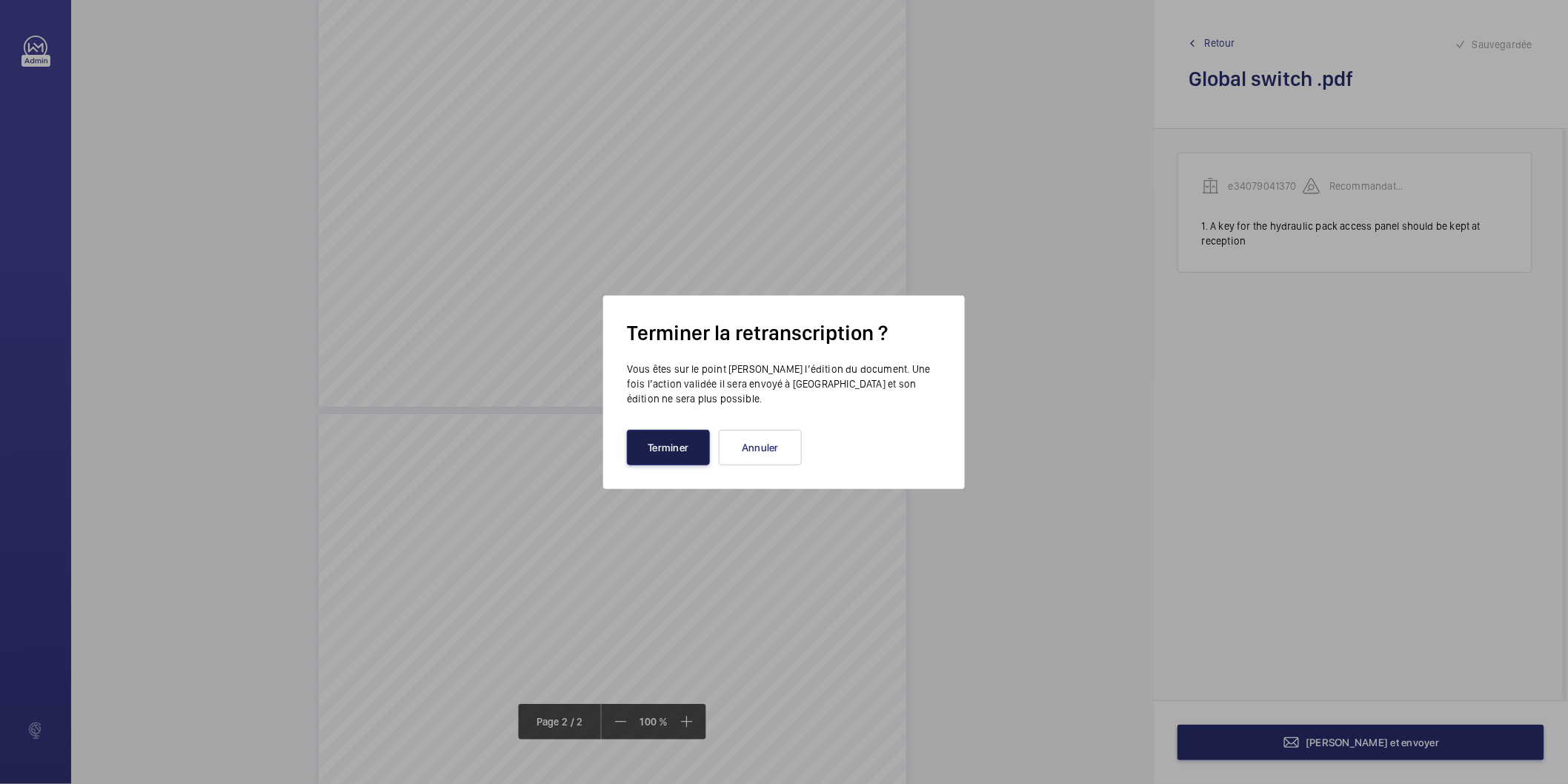
click at [669, 448] on button "Terminer" at bounding box center [668, 447] width 83 height 36
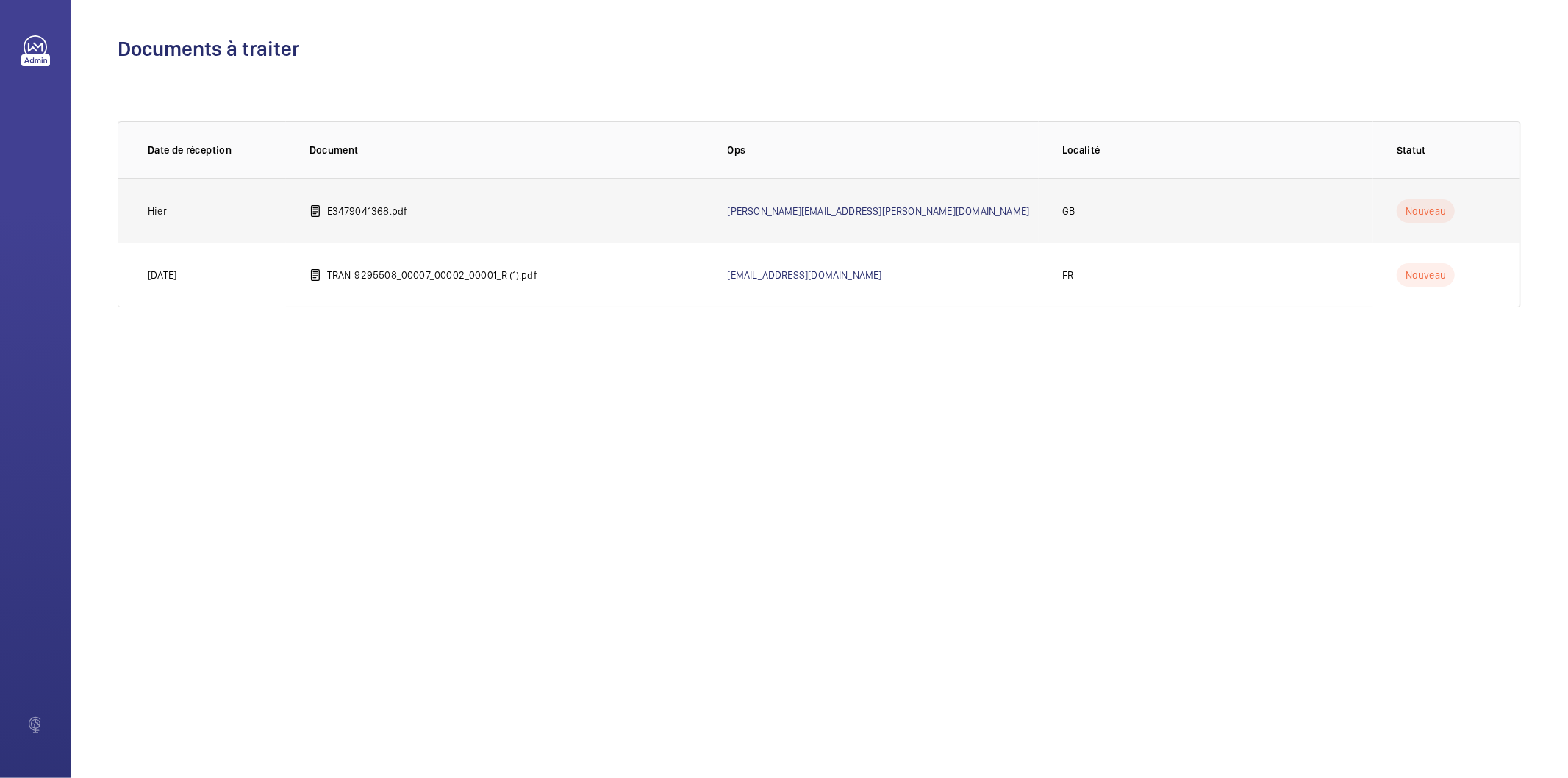
click at [370, 212] on p "E3479041368.pdf" at bounding box center [367, 211] width 81 height 14
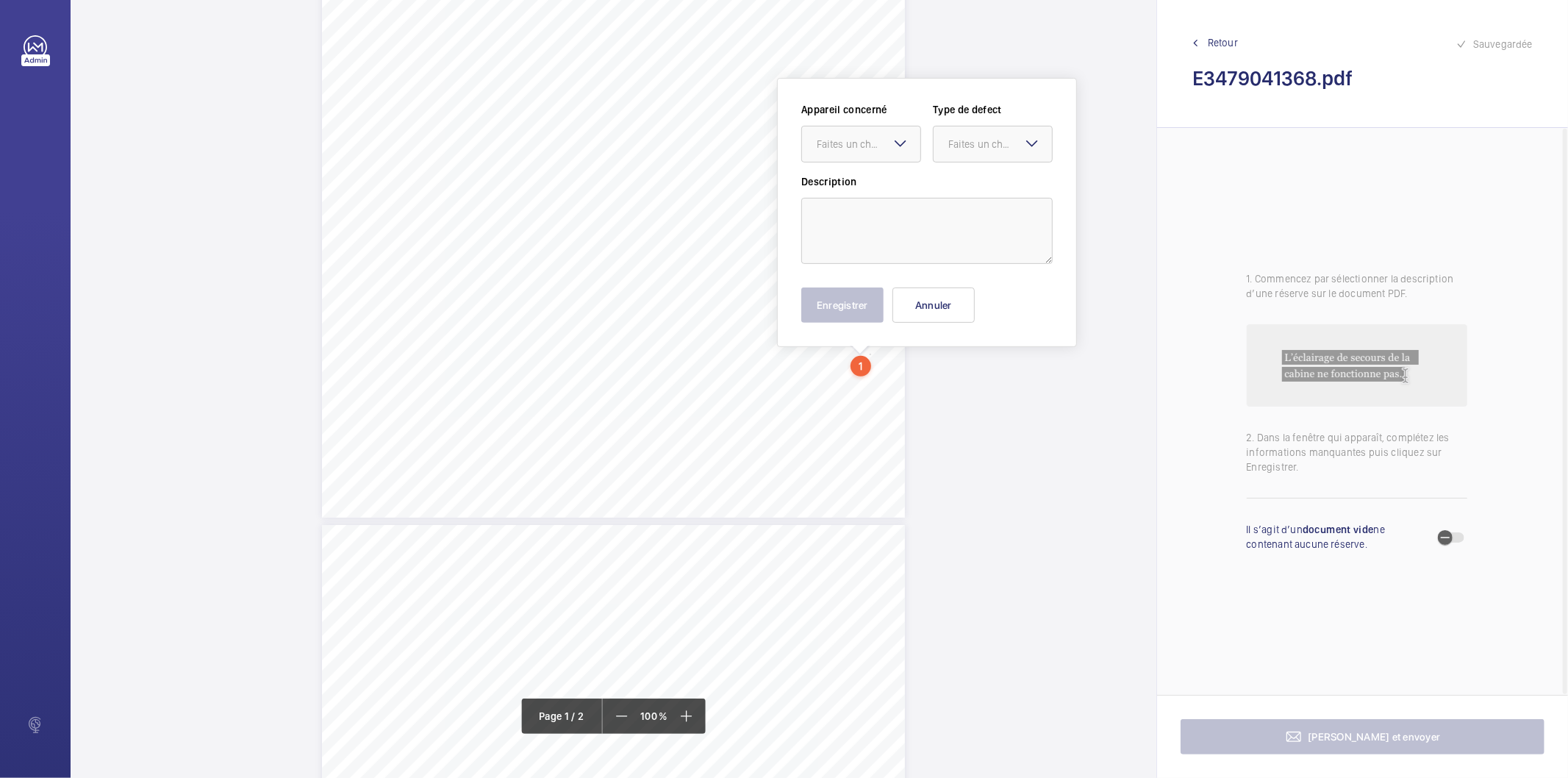
scroll to position [319, 0]
drag, startPoint x: 868, startPoint y: 119, endPoint x: 844, endPoint y: 167, distance: 53.7
click at [844, 167] on div at bounding box center [861, 156] width 119 height 35
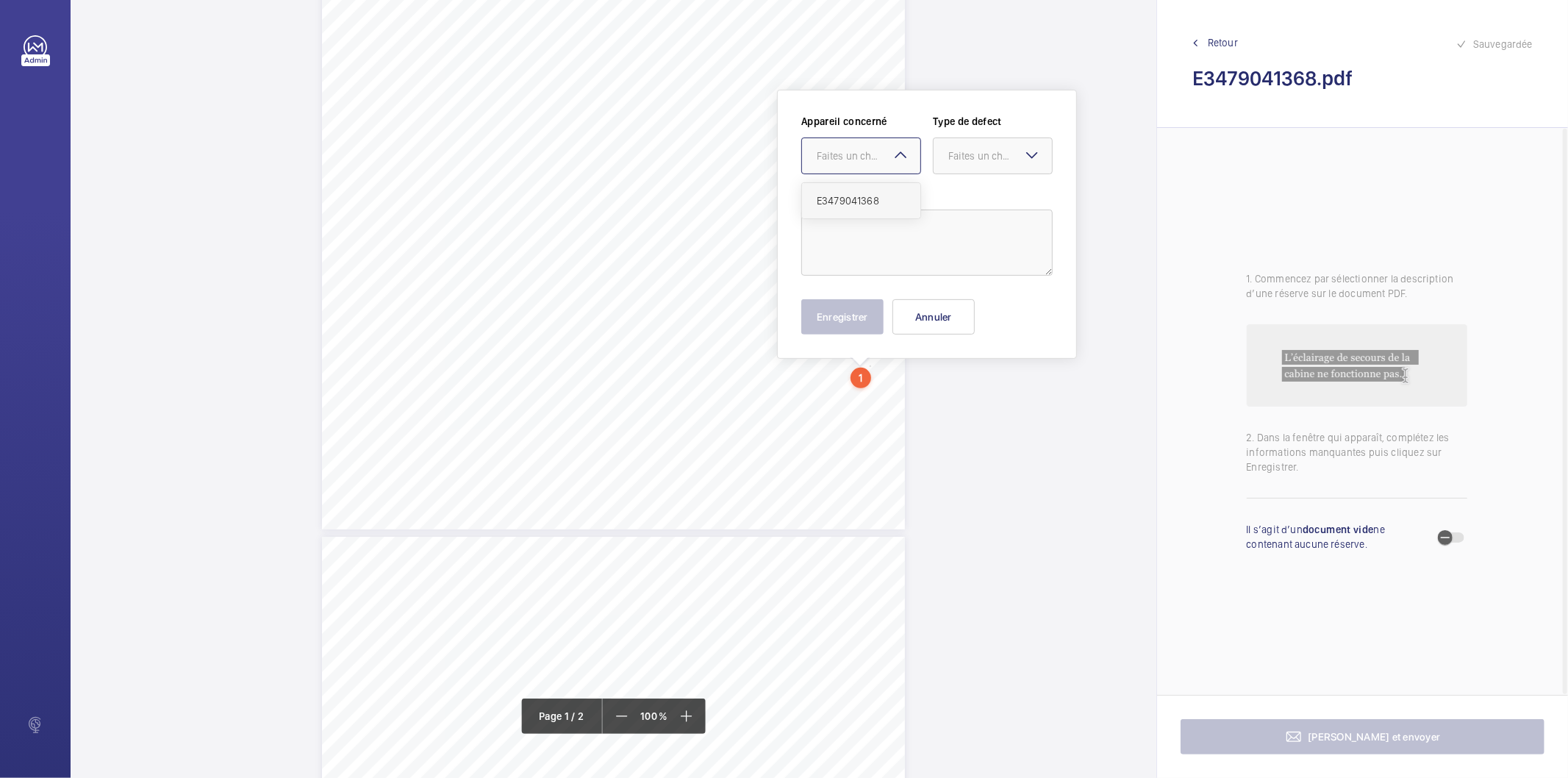
click at [849, 200] on span "E3479041368" at bounding box center [861, 200] width 89 height 14
click at [999, 158] on div "Faites un choix" at bounding box center [999, 155] width 103 height 14
click at [987, 201] on span "Standard" at bounding box center [992, 200] width 89 height 14
click at [914, 220] on textarea at bounding box center [927, 243] width 251 height 67
type textarea "R"
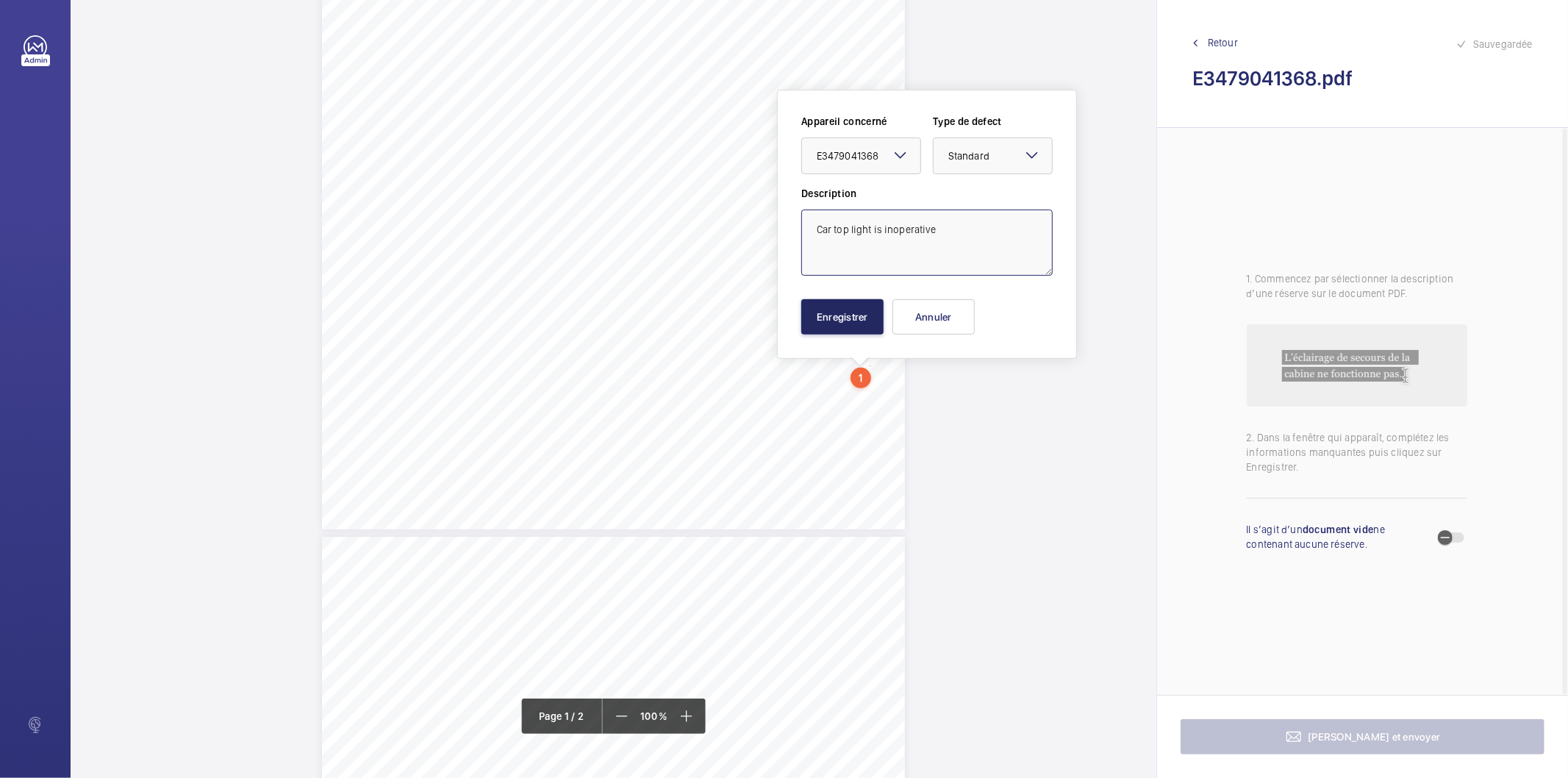
type textarea "Car top light is inoperative"
click at [825, 312] on button "Enregistrer" at bounding box center [842, 317] width 82 height 35
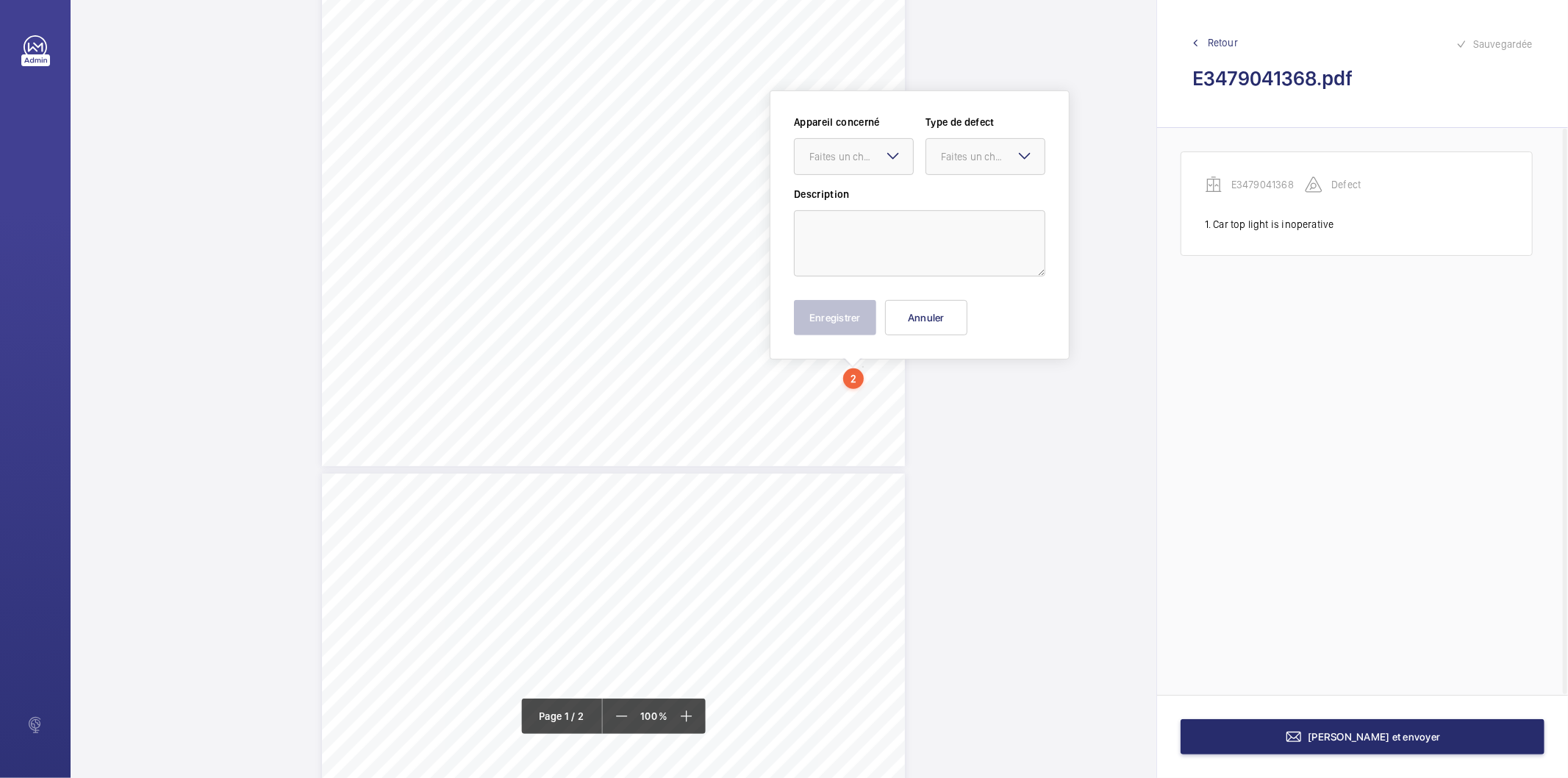
scroll to position [383, 0]
drag, startPoint x: 861, startPoint y: 436, endPoint x: 835, endPoint y: 176, distance: 261.3
click at [840, 166] on div at bounding box center [854, 156] width 119 height 35
click at [826, 203] on span "E3479041368" at bounding box center [853, 200] width 89 height 14
click at [966, 152] on div "Faites un choix" at bounding box center [992, 155] width 103 height 14
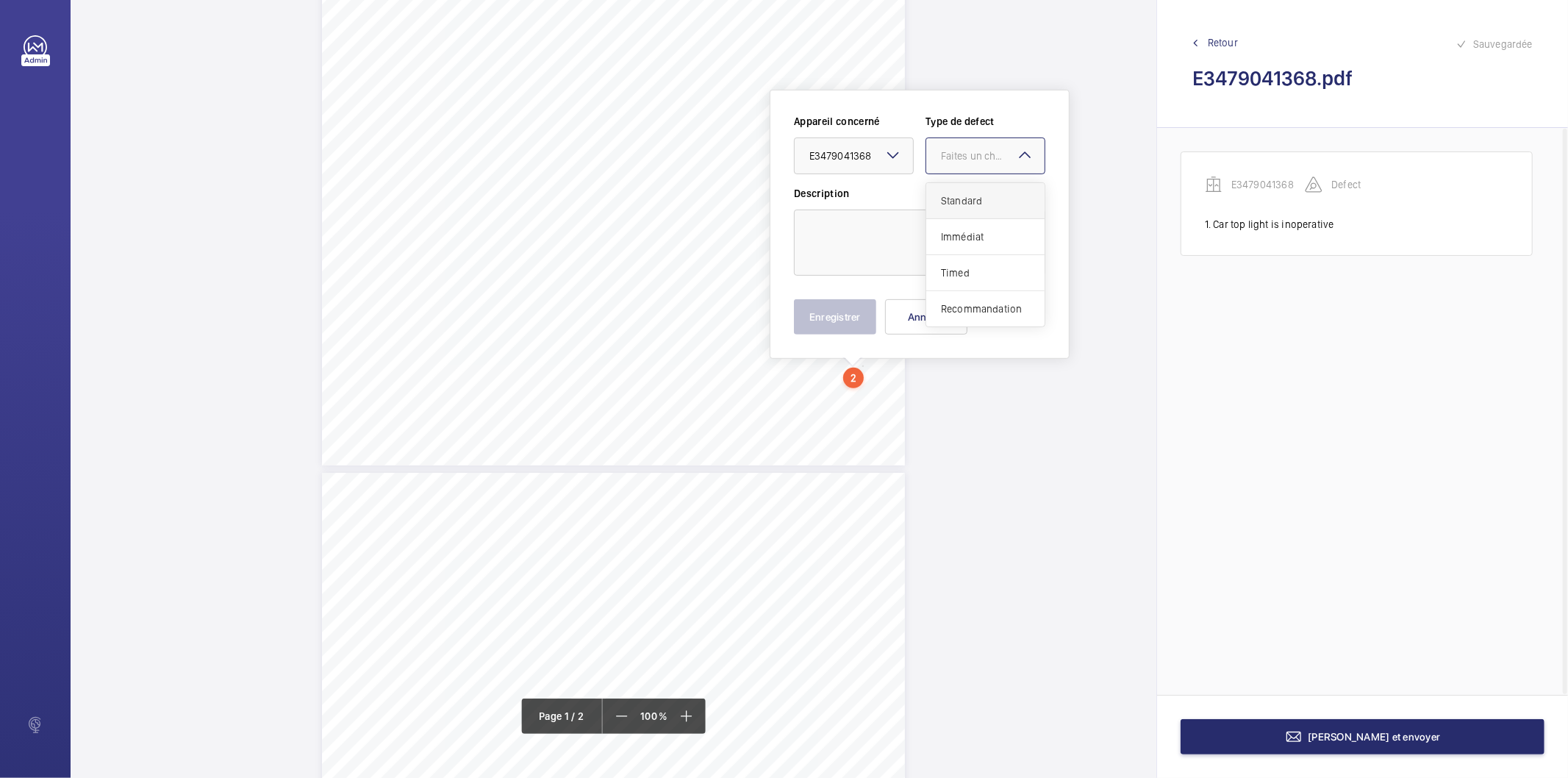
click at [953, 193] on span "Standard" at bounding box center [985, 200] width 89 height 14
click at [913, 224] on textarea at bounding box center [919, 243] width 251 height 67
type textarea "Level 2 landing door manual release is inoperative"
click at [840, 326] on button "Enregistrer" at bounding box center [834, 317] width 82 height 35
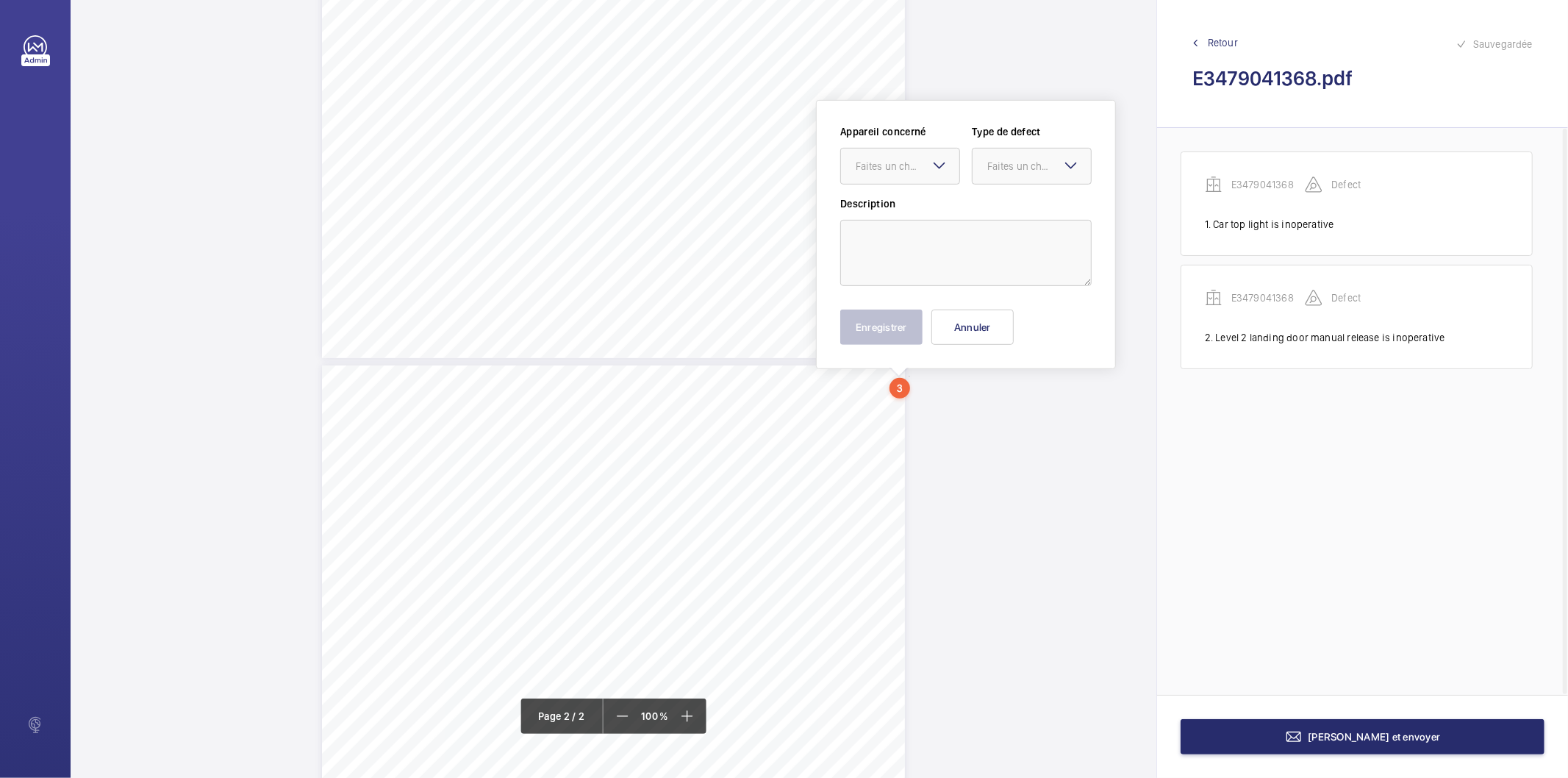
scroll to position [501, 0]
drag, startPoint x: 907, startPoint y: 490, endPoint x: 891, endPoint y: 160, distance: 330.4
click at [891, 159] on div "Faites un choix" at bounding box center [907, 155] width 103 height 14
click at [887, 196] on span "E3479041368" at bounding box center [899, 200] width 89 height 14
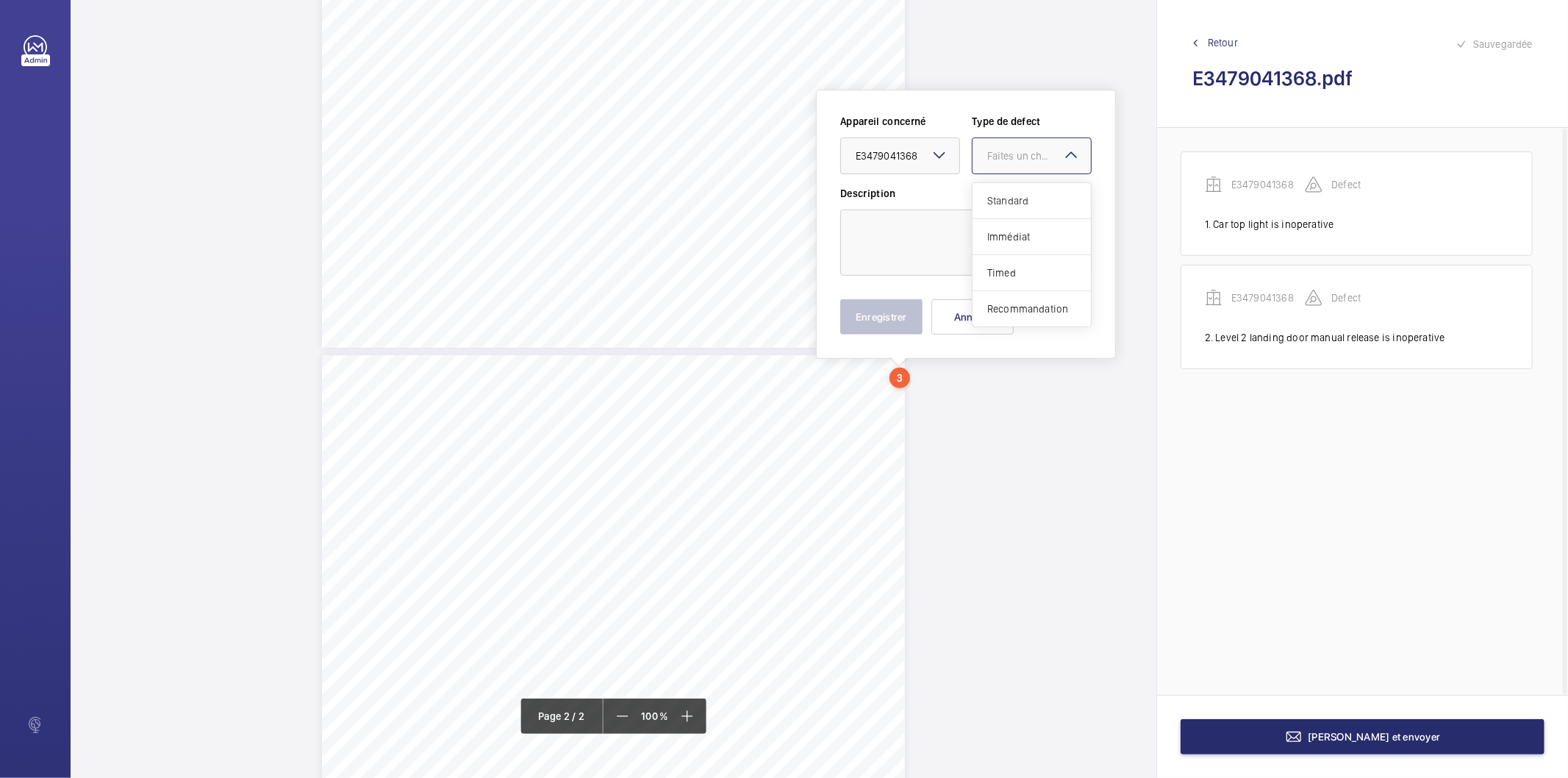
drag, startPoint x: 1012, startPoint y: 163, endPoint x: 1015, endPoint y: 272, distance: 109.0
click at [1013, 164] on div at bounding box center [1031, 156] width 119 height 35
click at [1020, 311] on span "Recommandation" at bounding box center [1031, 308] width 89 height 14
click at [971, 255] on textarea at bounding box center [966, 243] width 251 height 67
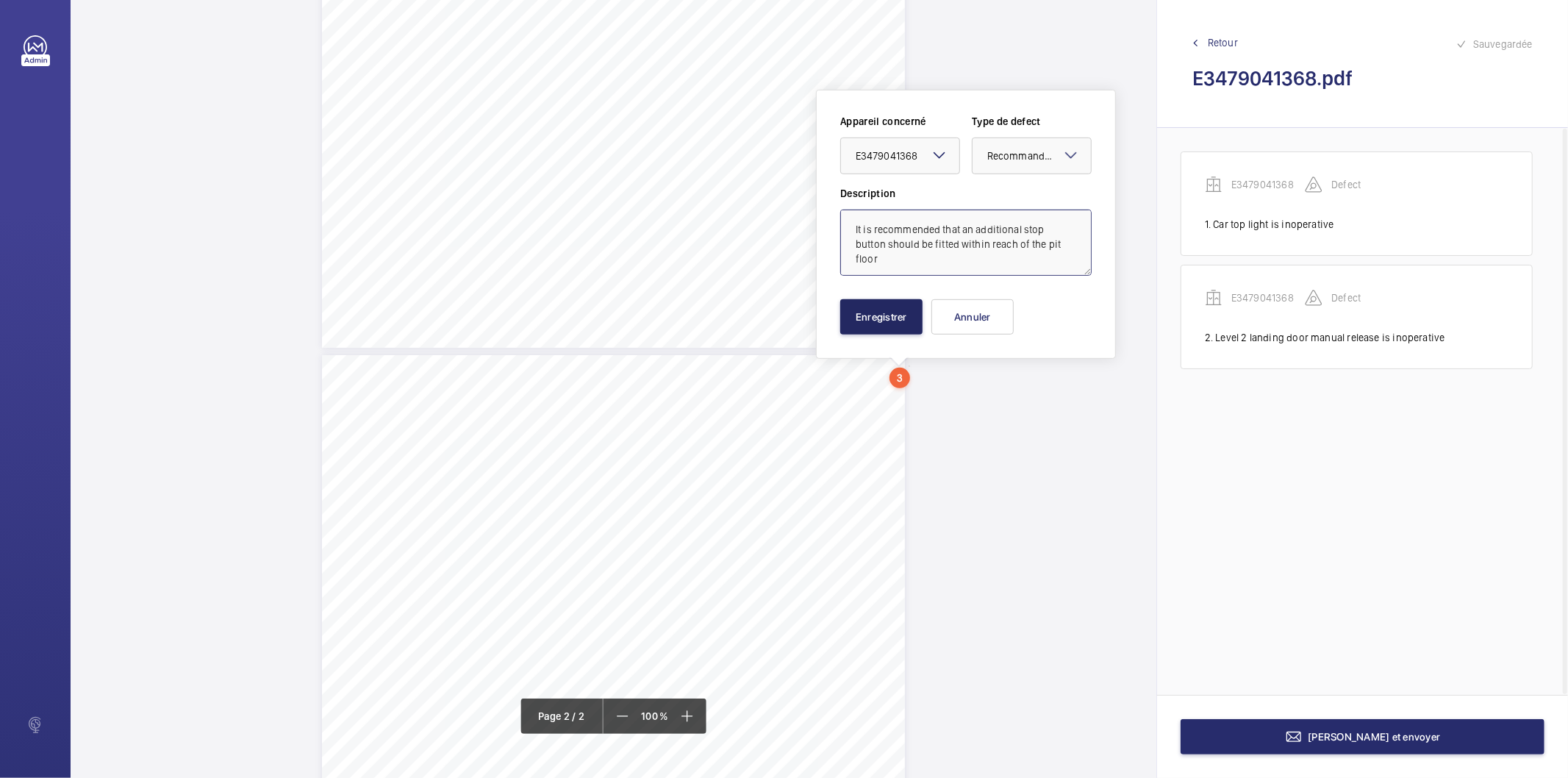
type textarea "It is recommended that an additional stop button should be fitted within reach …"
click at [894, 319] on button "Enregistrer" at bounding box center [881, 317] width 82 height 35
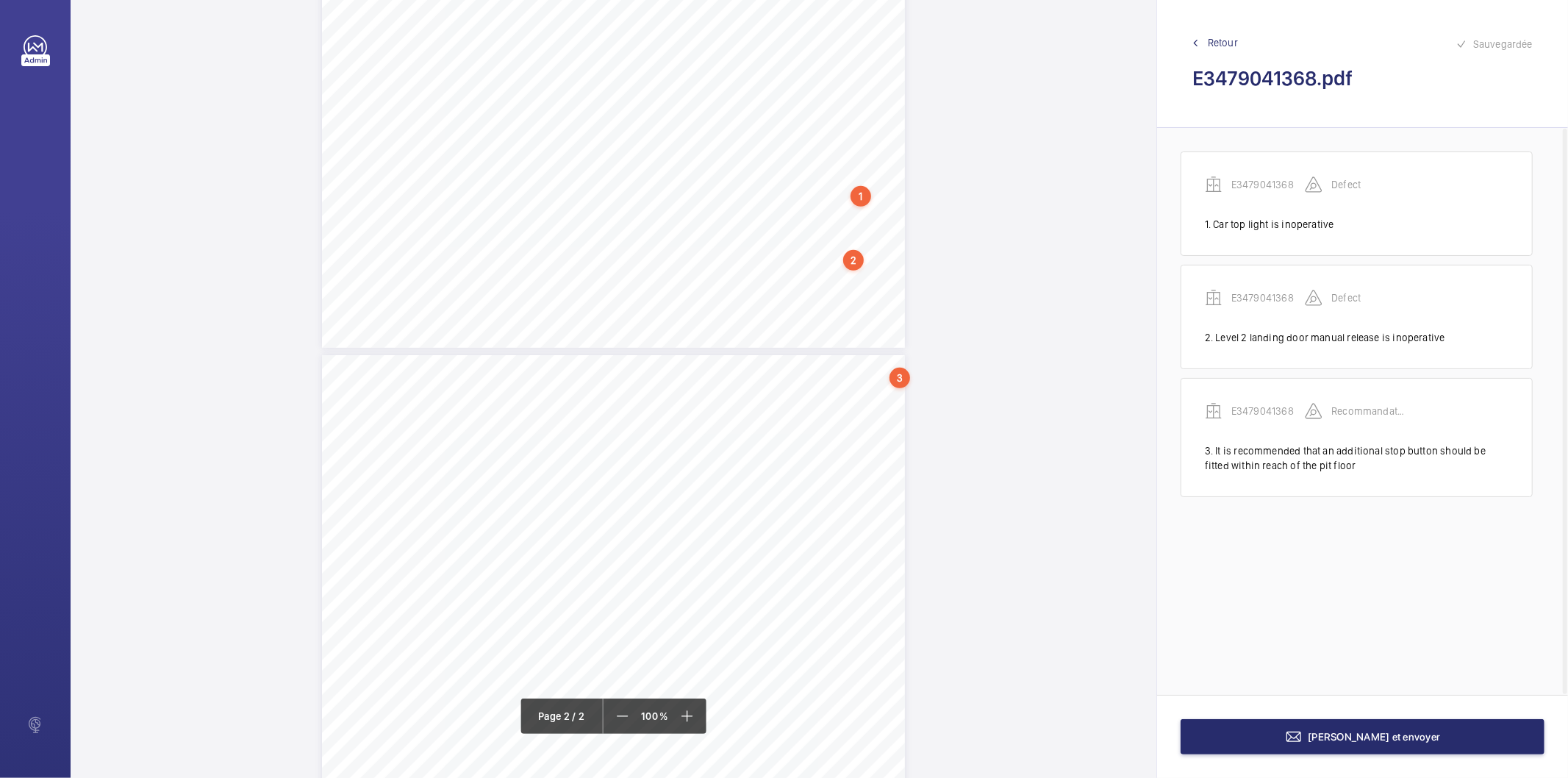
click at [895, 409] on div "Page 2" at bounding box center [613, 768] width 583 height 825
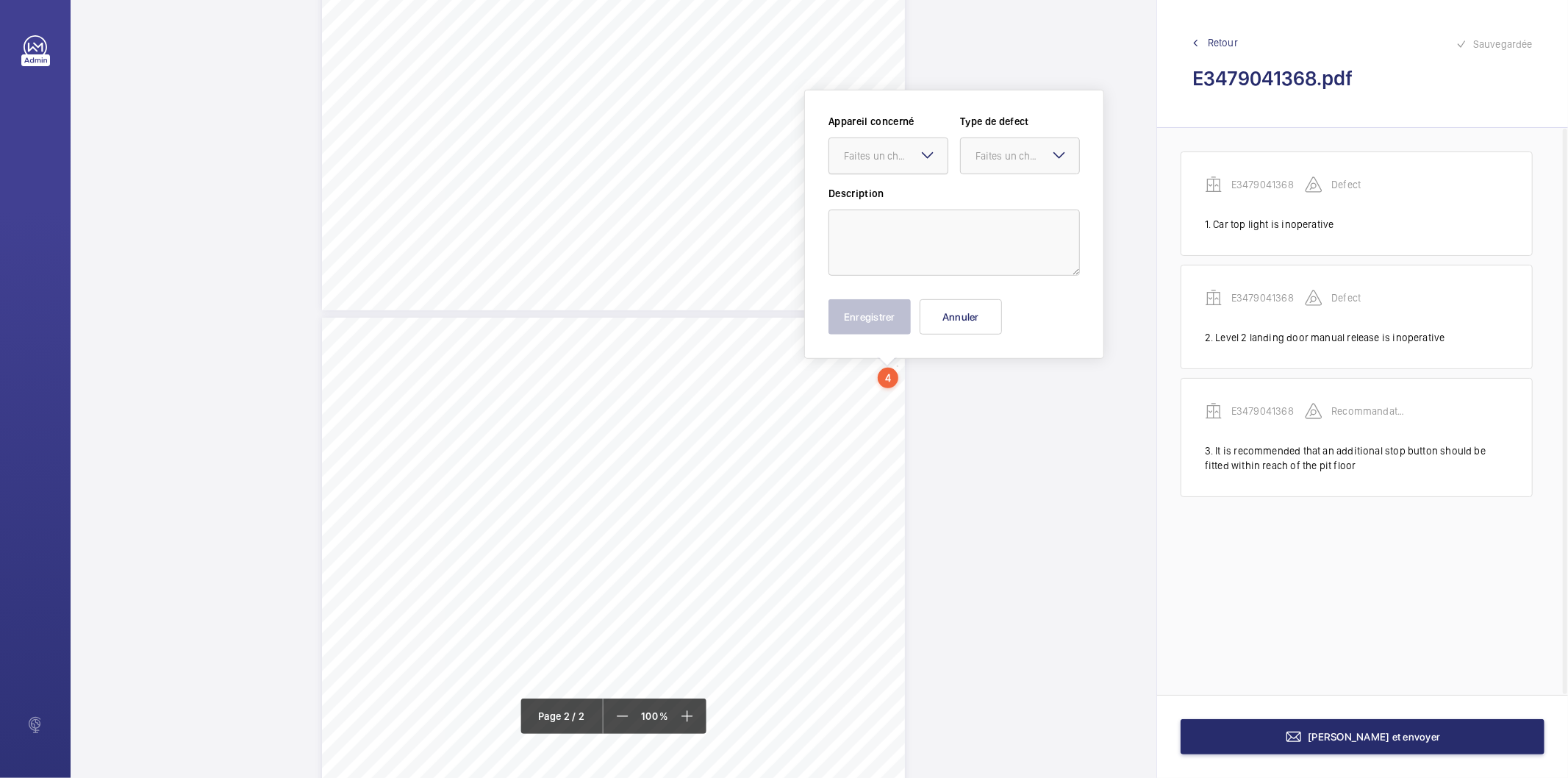
click at [899, 164] on div at bounding box center [888, 156] width 119 height 35
click at [890, 208] on div "E3479041368" at bounding box center [888, 201] width 119 height 35
click at [994, 156] on div "Faites un choix" at bounding box center [1027, 155] width 103 height 14
click at [1008, 307] on span "Recommandation" at bounding box center [1019, 308] width 89 height 14
click at [943, 255] on textarea at bounding box center [954, 243] width 251 height 67
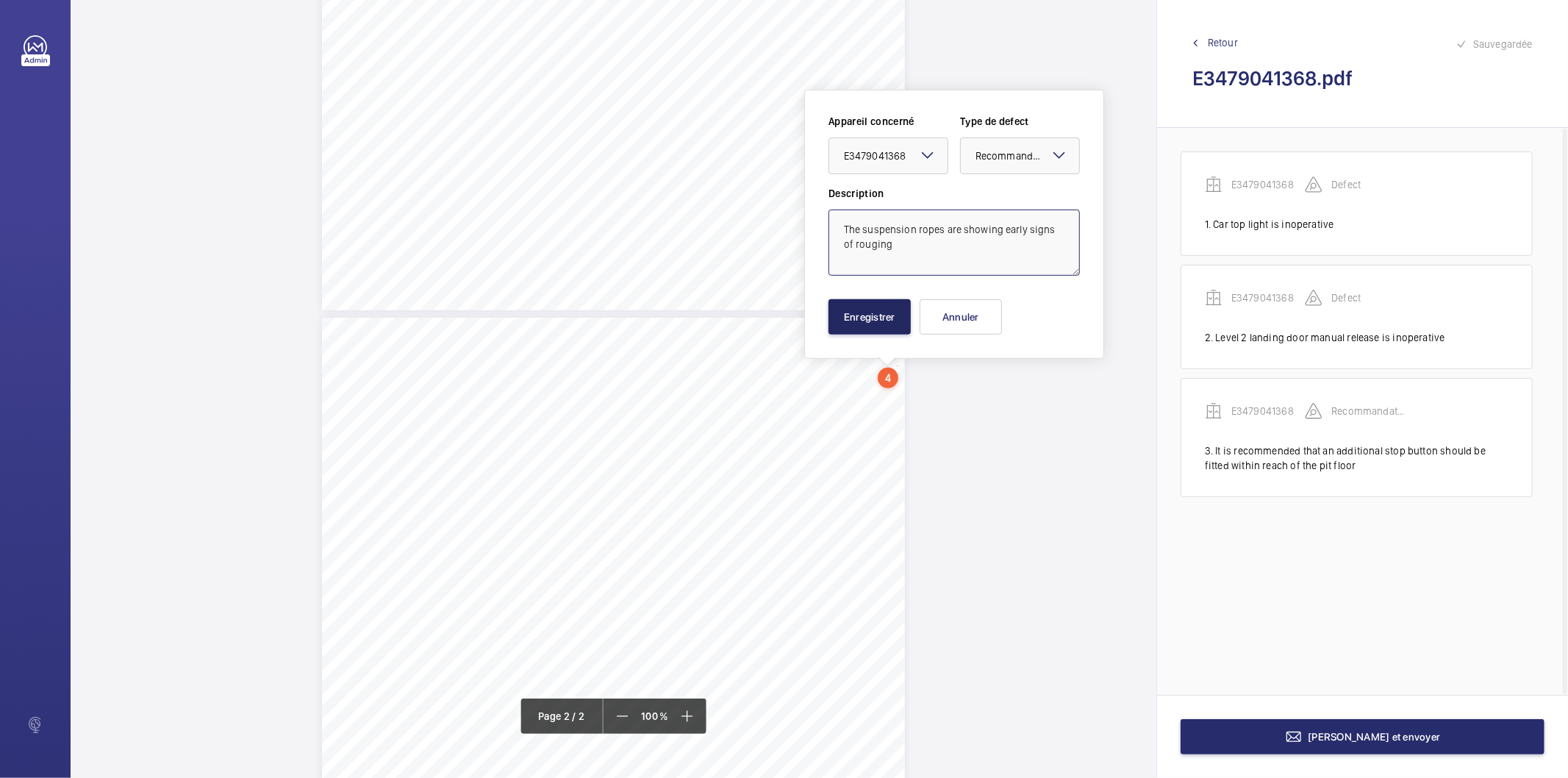
type textarea "The suspension ropes are showing early signs of rouging"
click at [890, 327] on button "Enregistrer" at bounding box center [869, 317] width 82 height 35
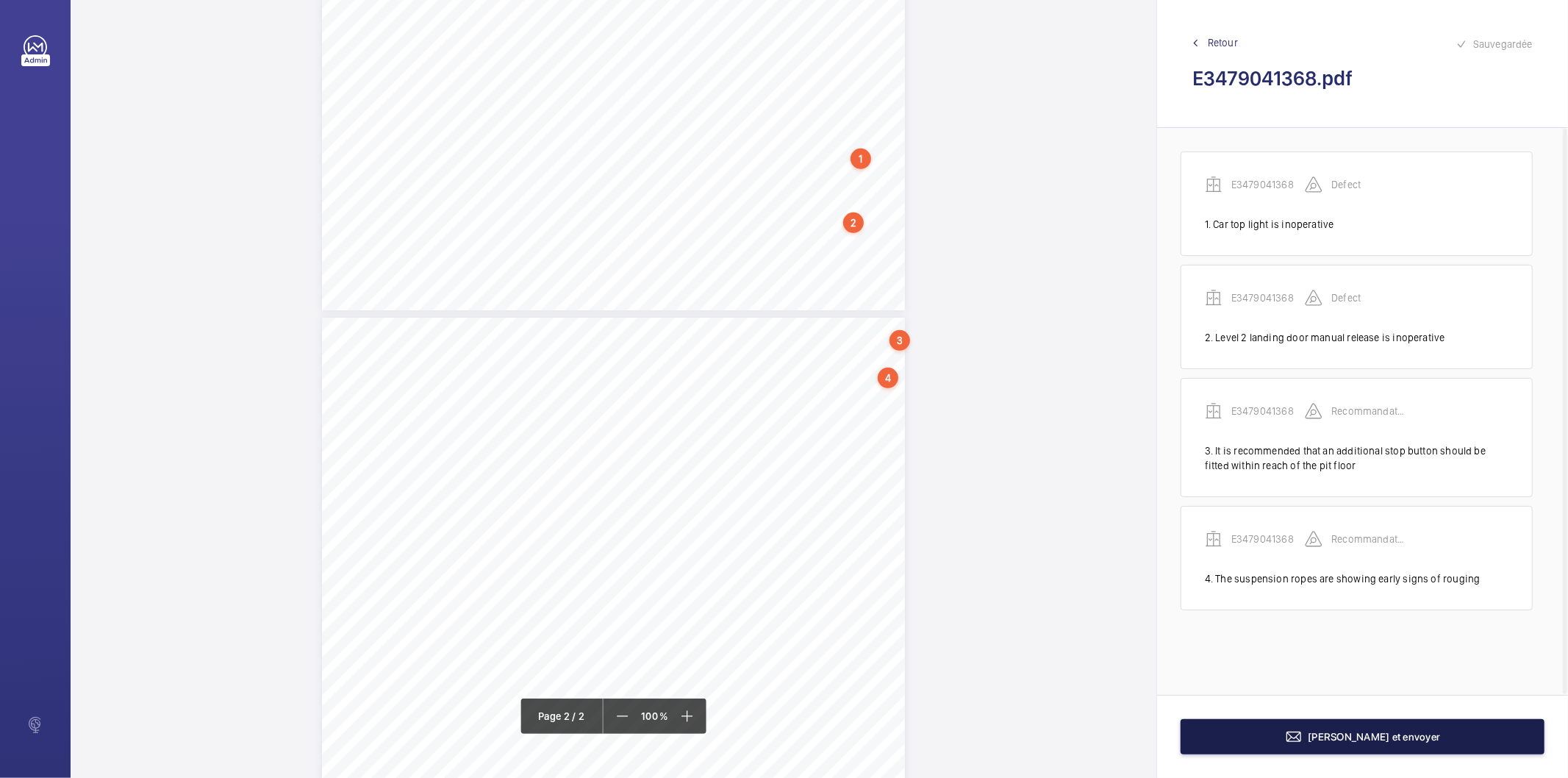
click at [1199, 675] on button "Terminer et envoyer" at bounding box center [1362, 737] width 364 height 35
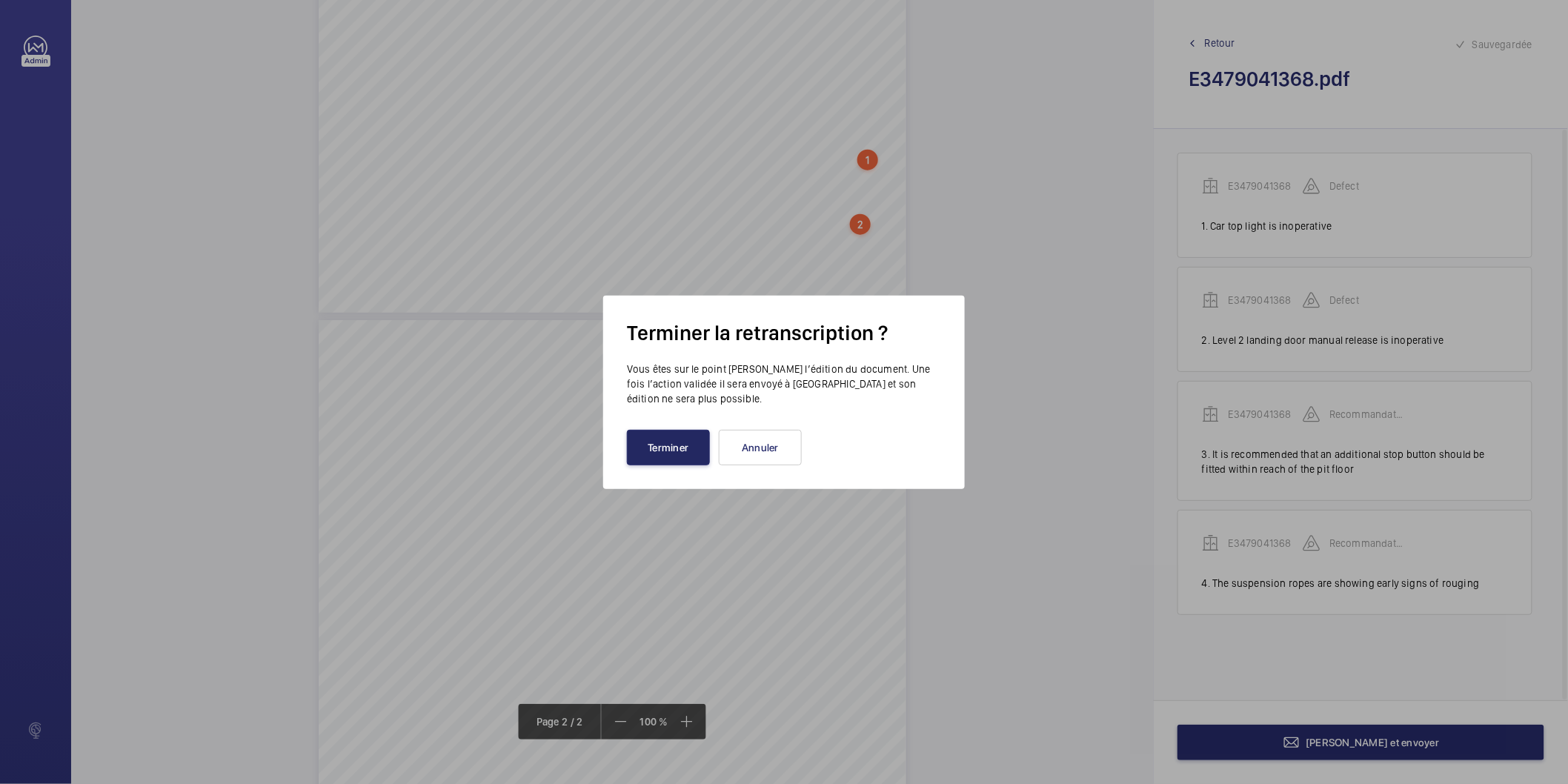
click at [675, 455] on button "Terminer" at bounding box center [668, 447] width 83 height 36
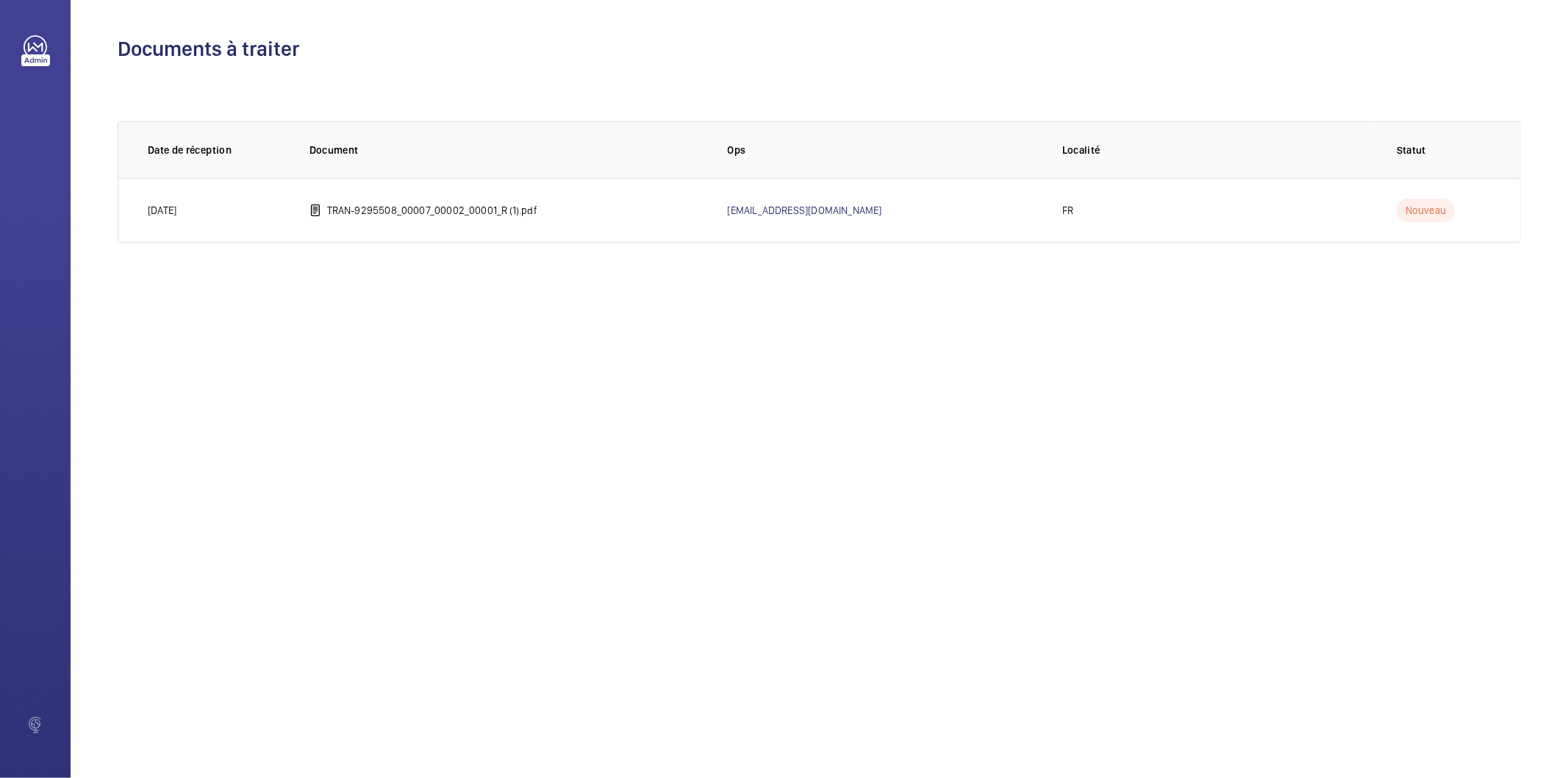
click at [149, 325] on div "Documents à traiter 0 of 0 Date de réception Document Ops Localité Statut 24/04…" at bounding box center [818, 389] width 1497 height 778
